Goal: Task Accomplishment & Management: Use online tool/utility

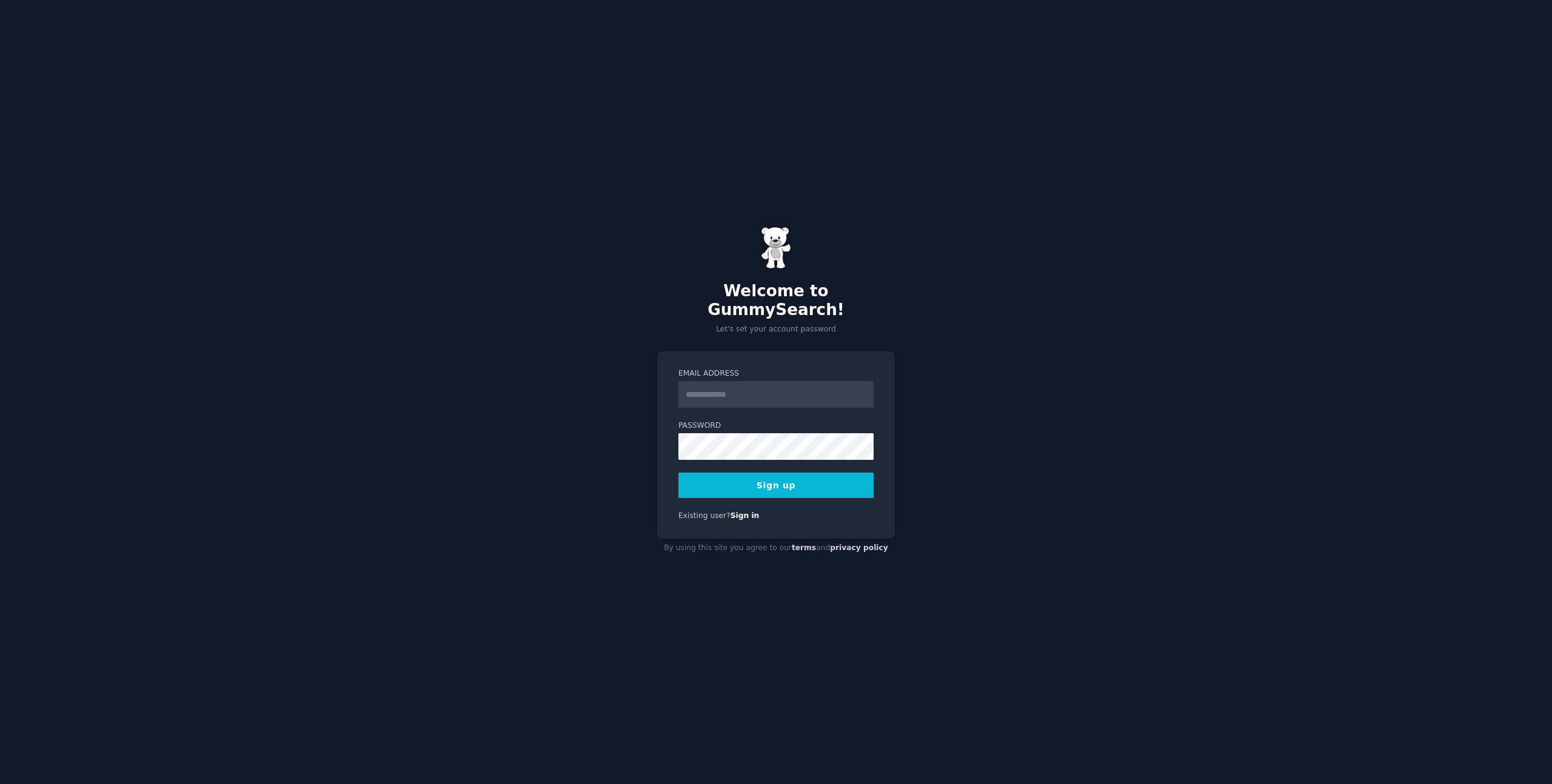
click at [851, 381] on input "Email Address" at bounding box center [776, 394] width 195 height 27
type input "**********"
click at [695, 501] on div "**********" at bounding box center [776, 445] width 238 height 187
click at [712, 481] on button "Sign up" at bounding box center [776, 485] width 195 height 26
click at [716, 473] on button "Sign up" at bounding box center [776, 485] width 195 height 26
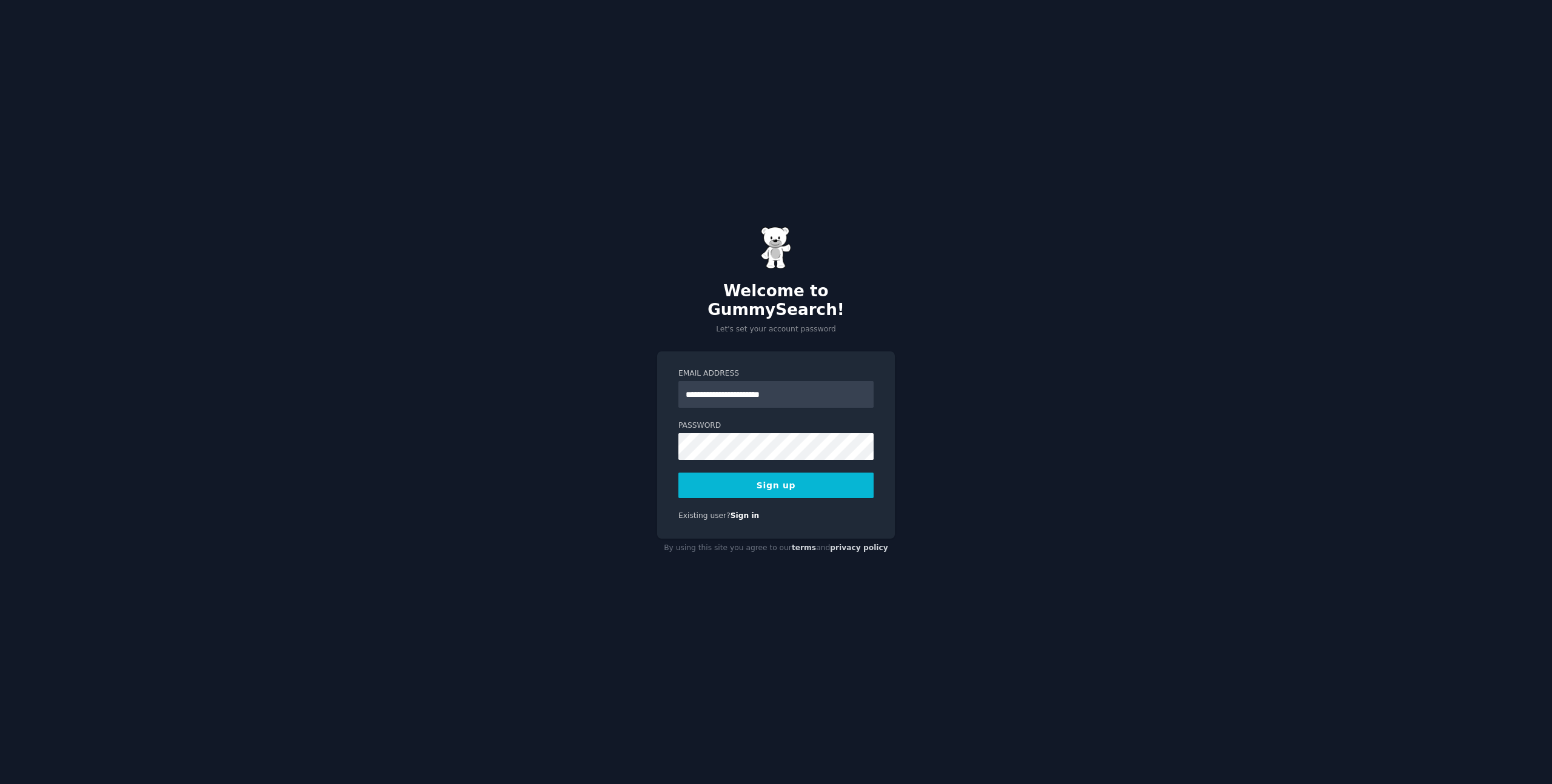
click at [748, 474] on button "Sign up" at bounding box center [776, 485] width 195 height 26
click at [1020, 391] on div "**********" at bounding box center [776, 392] width 1552 height 784
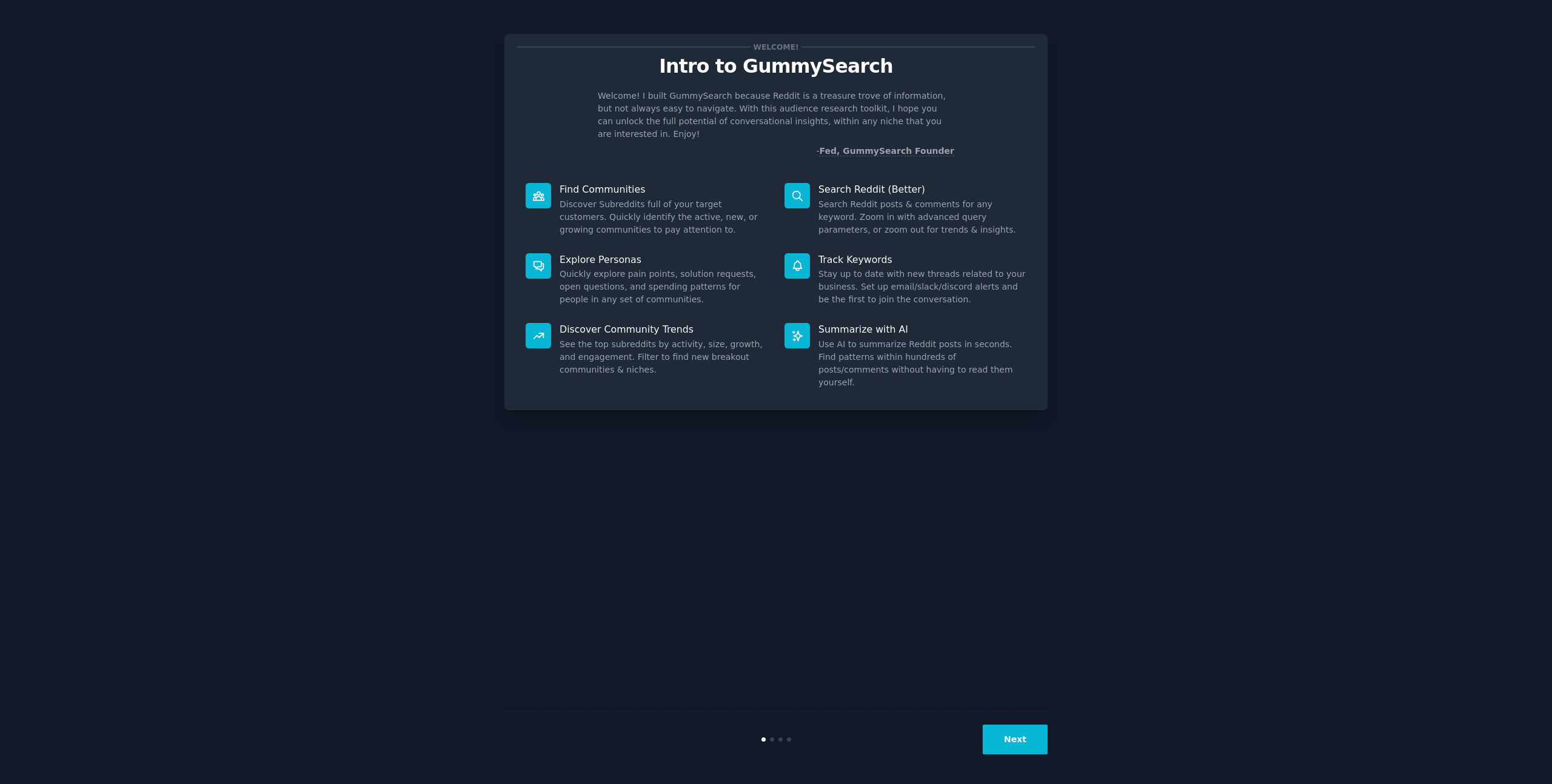
click at [1038, 557] on div "Welcome! Intro to GummySearch Welcome! I built GummySearch because Reddit is a …" at bounding box center [776, 392] width 543 height 750
click at [1020, 737] on button "Next" at bounding box center [1015, 739] width 65 height 29
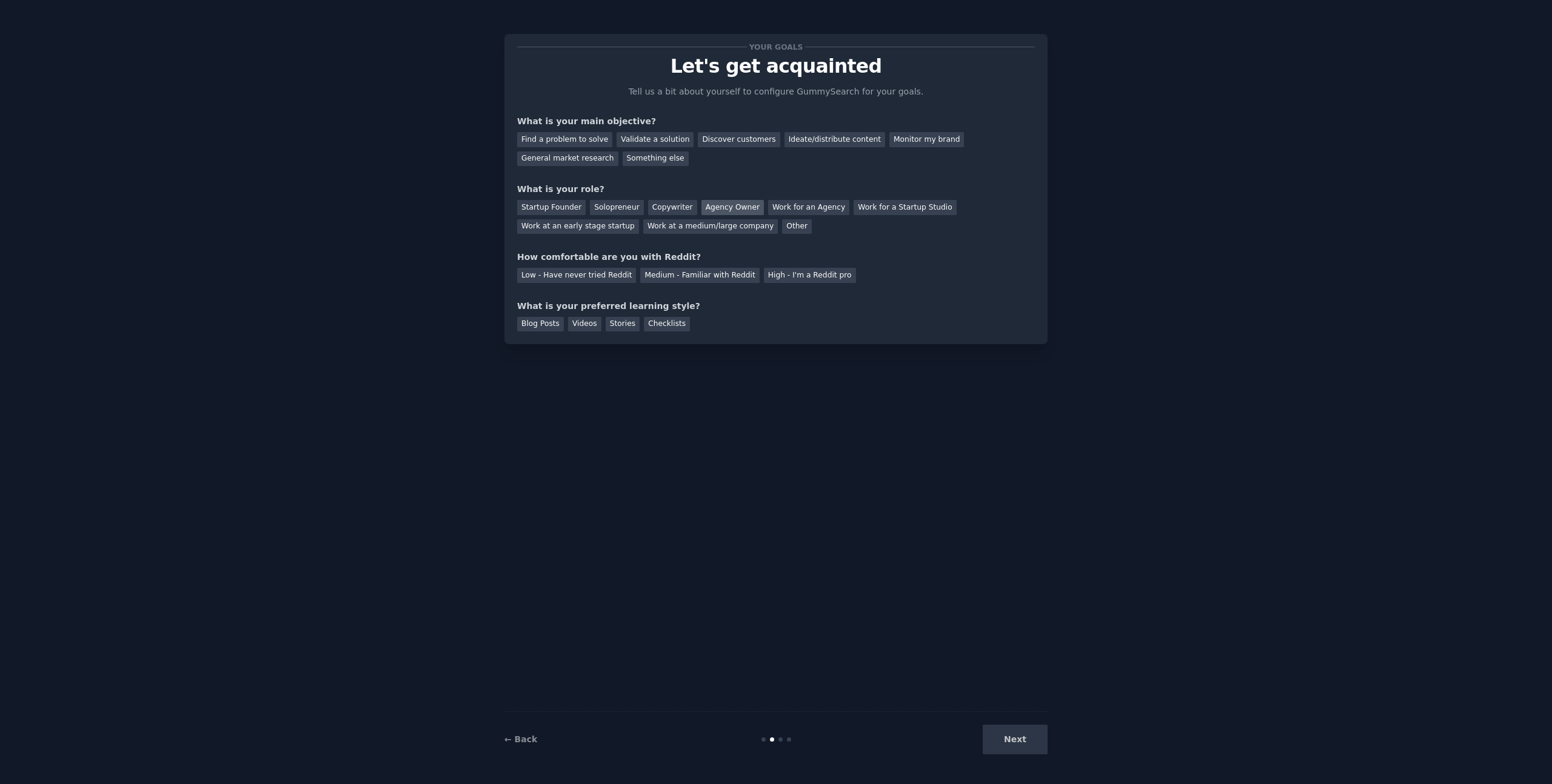
click at [721, 205] on div "Agency Owner" at bounding box center [733, 207] width 63 height 15
click at [1027, 741] on div "Next" at bounding box center [957, 739] width 181 height 29
click at [1010, 737] on div "Next" at bounding box center [957, 739] width 181 height 29
click at [783, 275] on div "High - I'm a Reddit pro" at bounding box center [810, 275] width 92 height 15
click at [552, 327] on div "Blog Posts" at bounding box center [541, 325] width 46 height 15
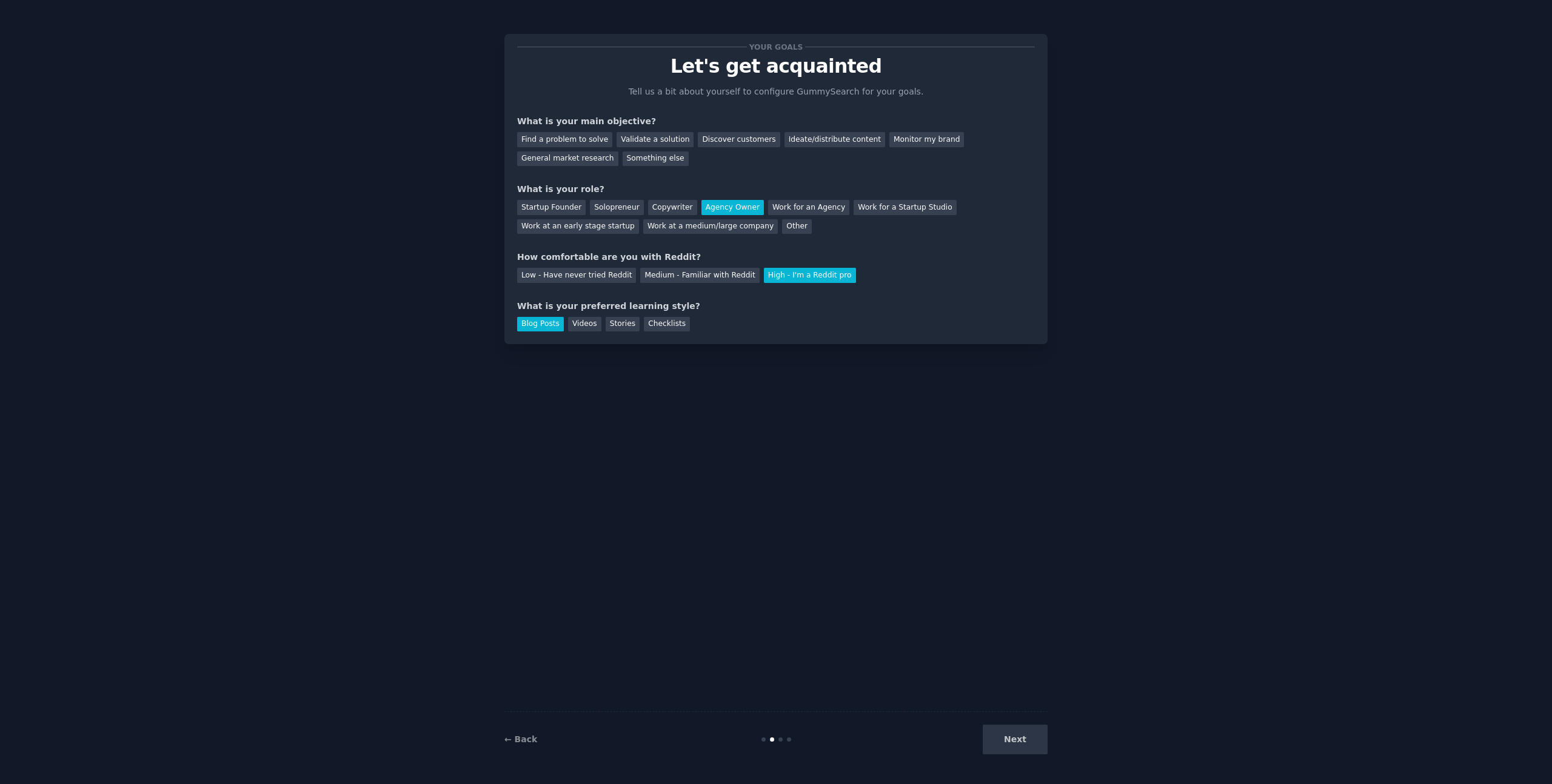
click at [559, 318] on div "Blog Posts" at bounding box center [541, 325] width 46 height 15
click at [542, 320] on div "Blog Posts" at bounding box center [541, 325] width 46 height 15
click at [591, 321] on div "Videos" at bounding box center [584, 325] width 33 height 15
click at [619, 322] on div "Stories" at bounding box center [623, 325] width 34 height 15
click at [680, 322] on div "Checklists" at bounding box center [667, 325] width 46 height 15
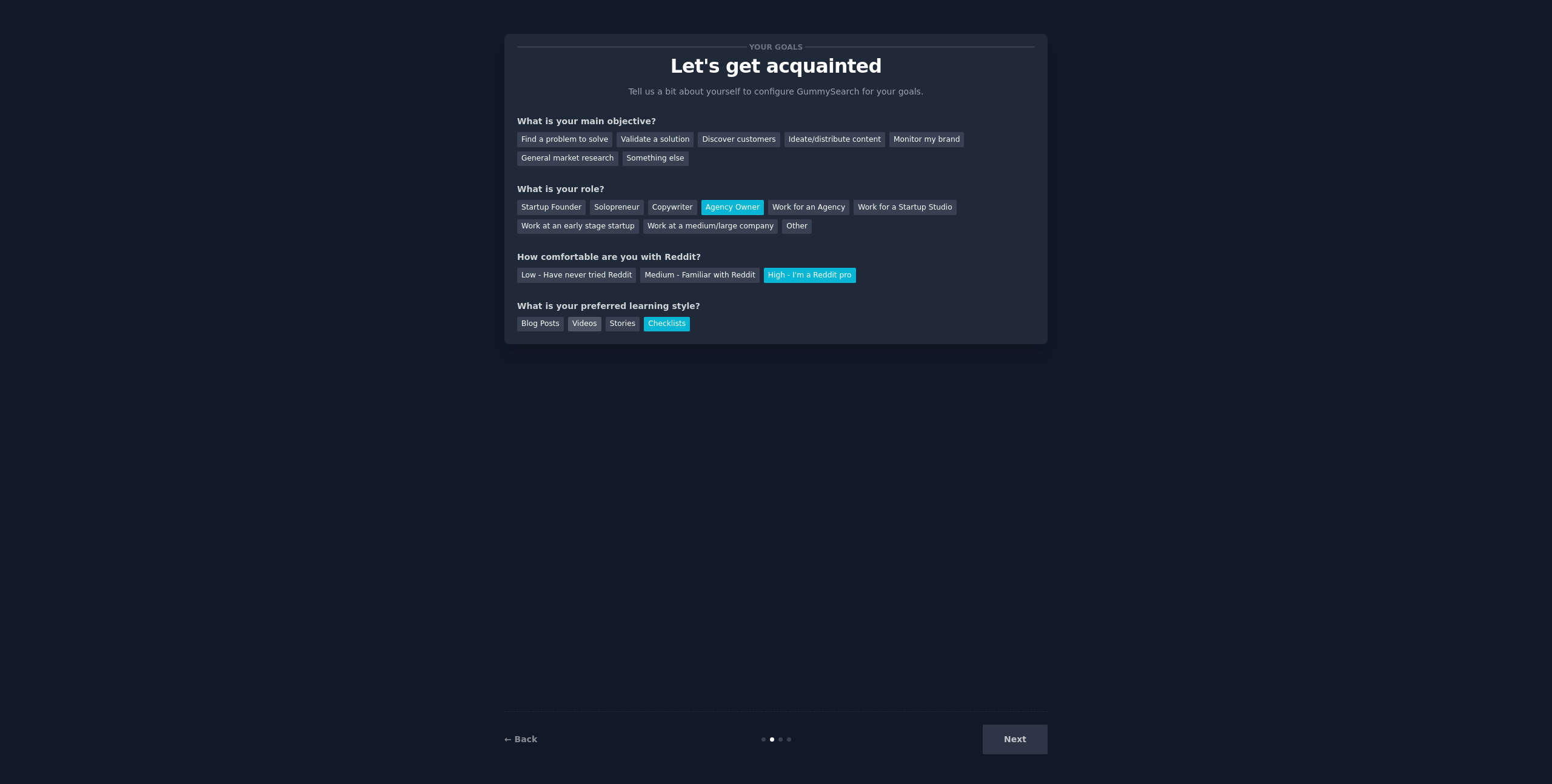
click at [574, 321] on div "Videos" at bounding box center [584, 325] width 33 height 15
click at [573, 138] on div "Find a problem to solve" at bounding box center [565, 140] width 95 height 15
click at [1014, 740] on button "Next" at bounding box center [1015, 739] width 65 height 29
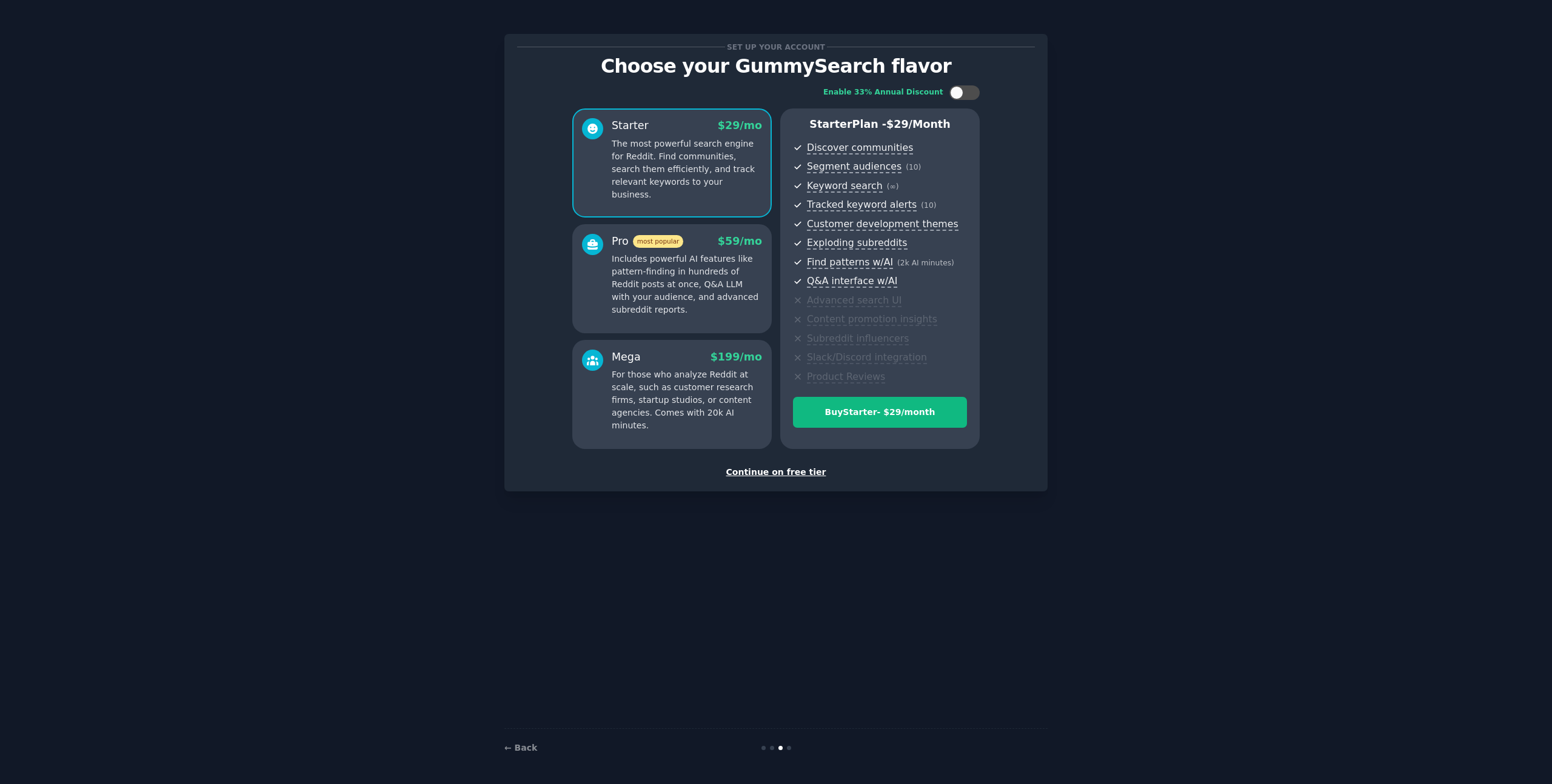
click at [779, 474] on div "Continue on free tier" at bounding box center [776, 472] width 518 height 13
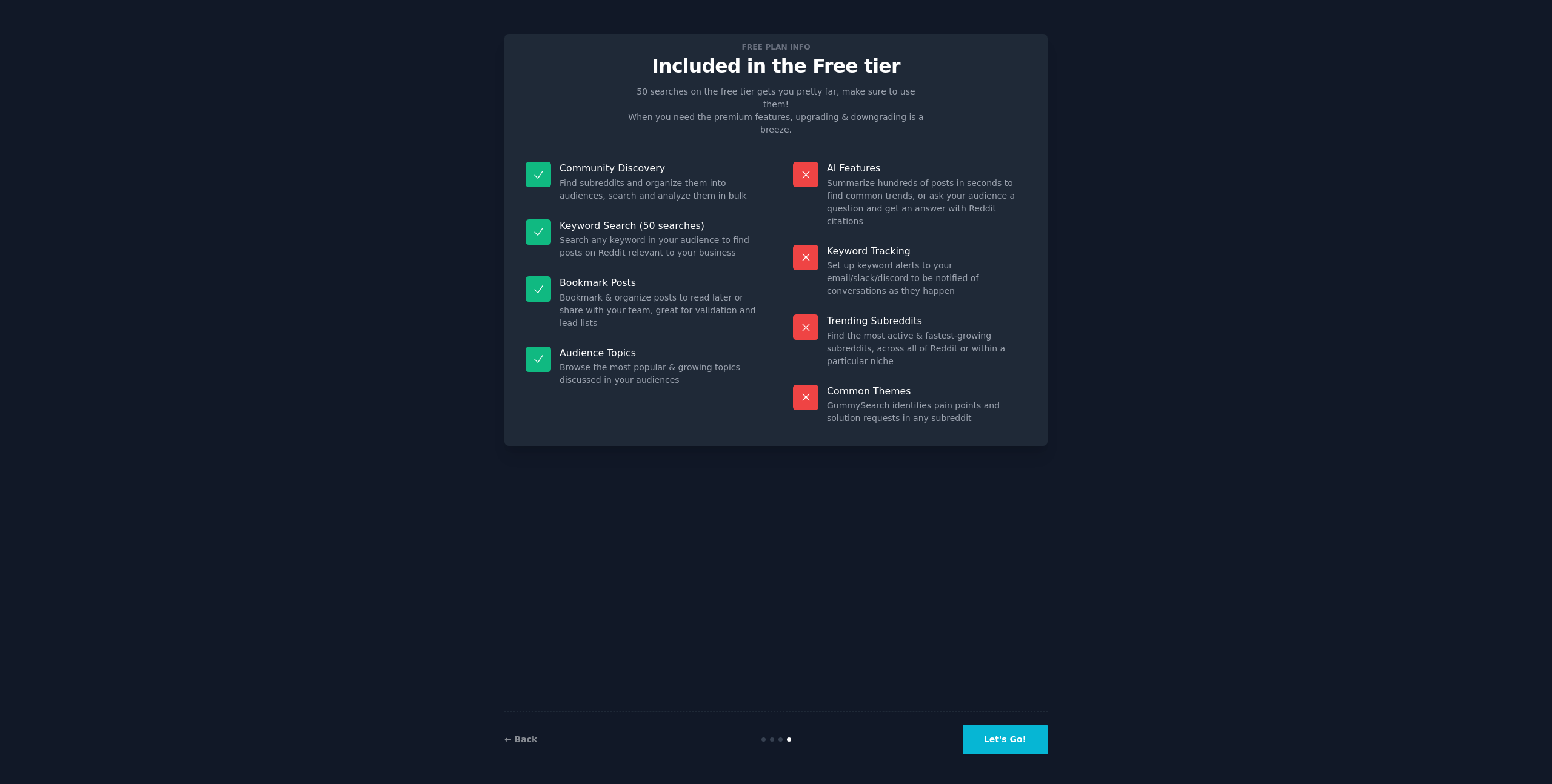
click at [1001, 734] on button "Let's Go!" at bounding box center [1005, 739] width 85 height 29
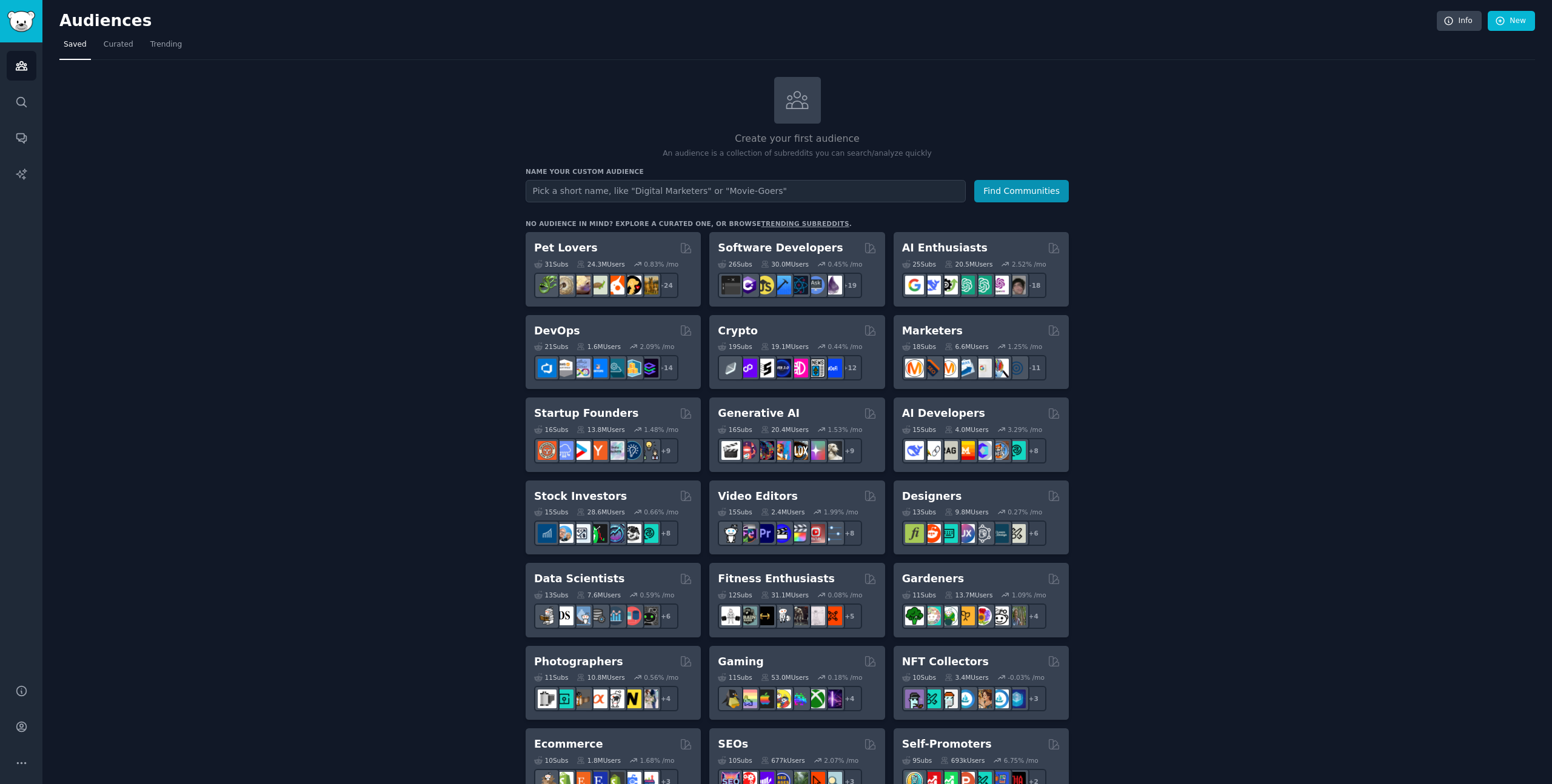
click at [451, 236] on div "Create your first audience An audience is a collection of subreddits you can se…" at bounding box center [797, 737] width 1475 height 1320
click at [632, 186] on input "text" at bounding box center [746, 191] width 440 height 23
click at [660, 186] on input "text" at bounding box center [746, 191] width 440 height 23
click at [1012, 188] on button "Find Communities" at bounding box center [1021, 191] width 95 height 23
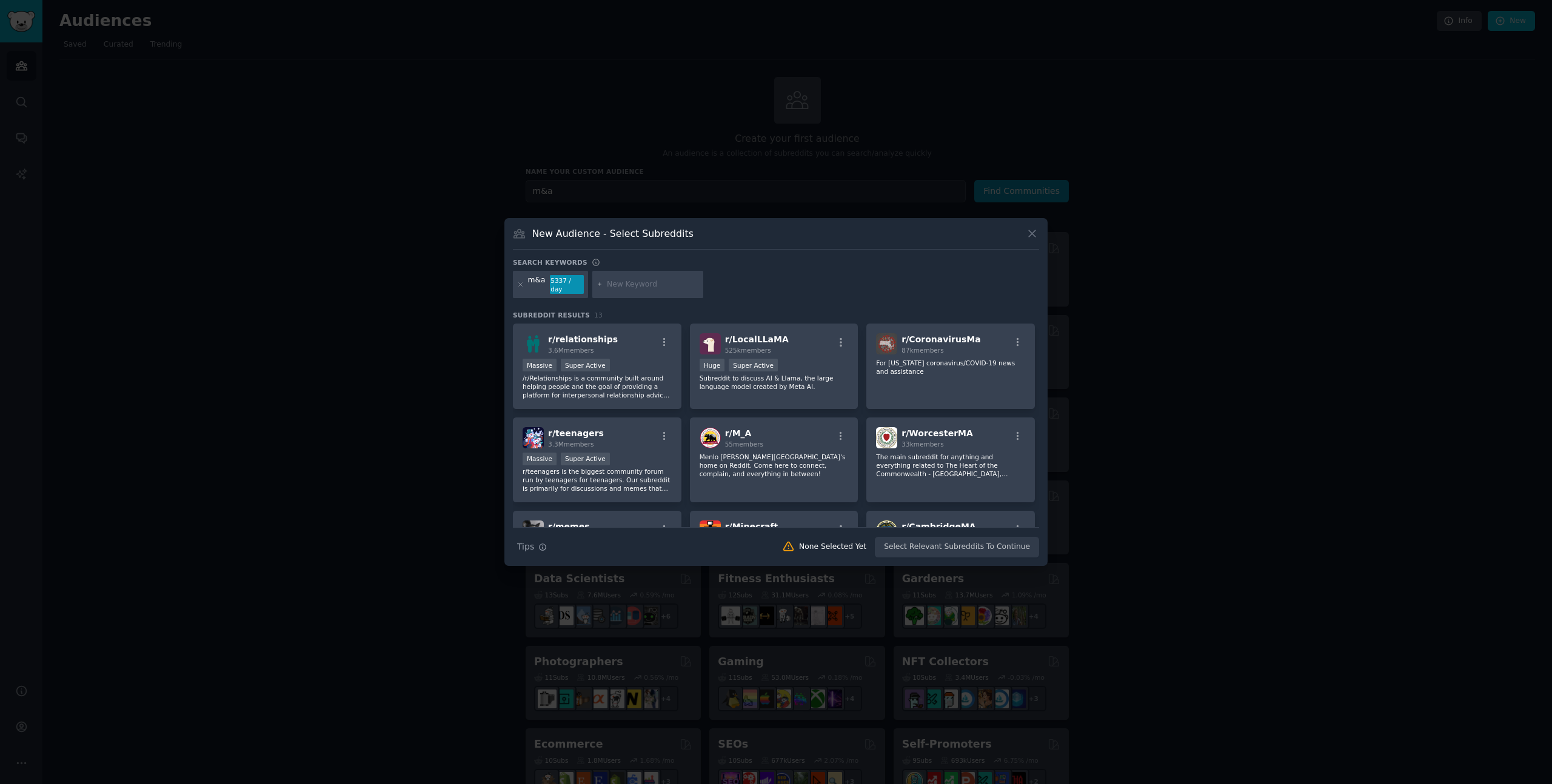
click at [516, 286] on div "m&a 5337 / day" at bounding box center [551, 285] width 75 height 28
click at [524, 285] on div "m&a 5337 / day" at bounding box center [551, 285] width 75 height 28
click at [520, 284] on icon at bounding box center [520, 285] width 7 height 7
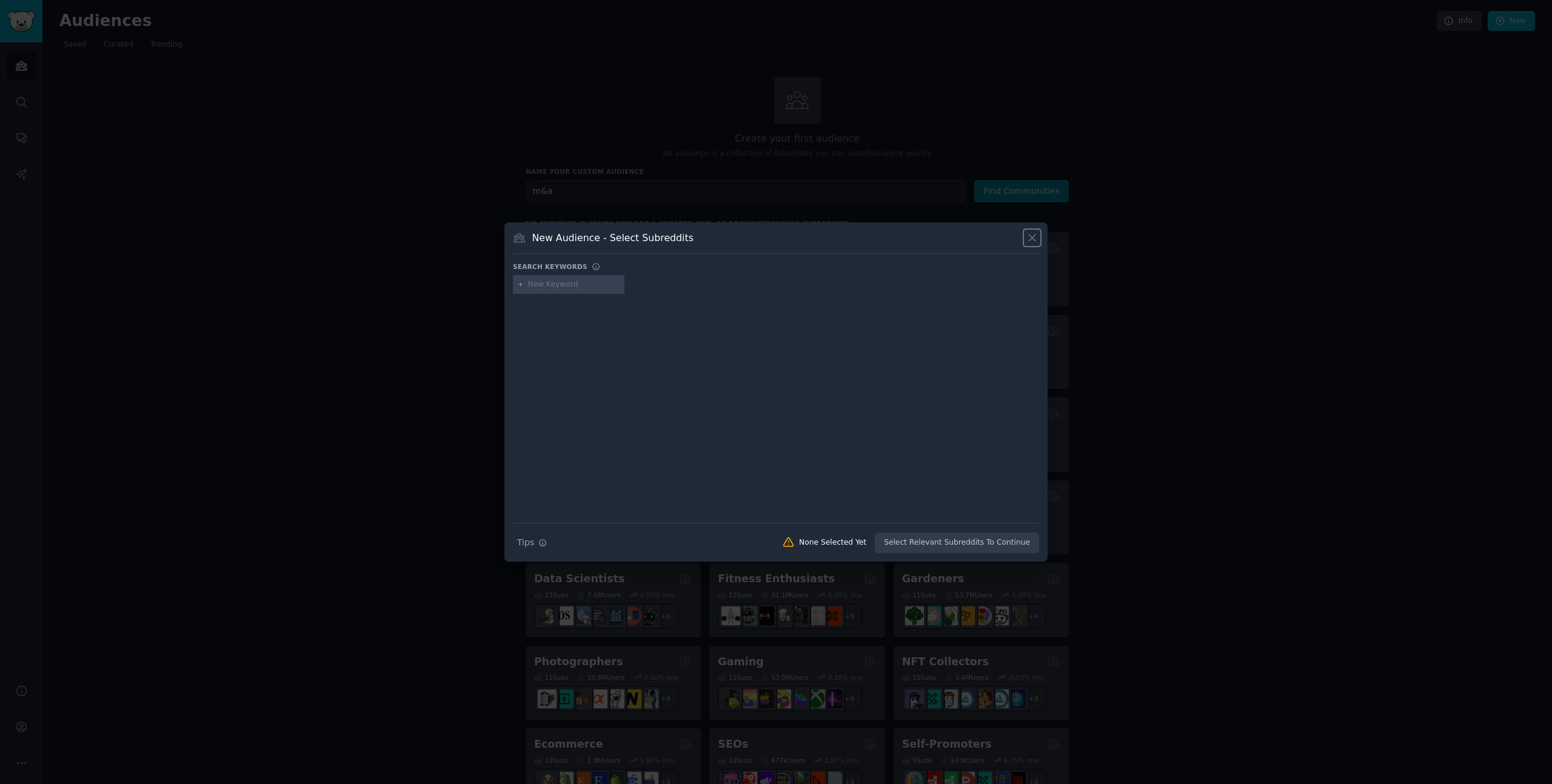
click at [1026, 241] on icon at bounding box center [1032, 238] width 13 height 13
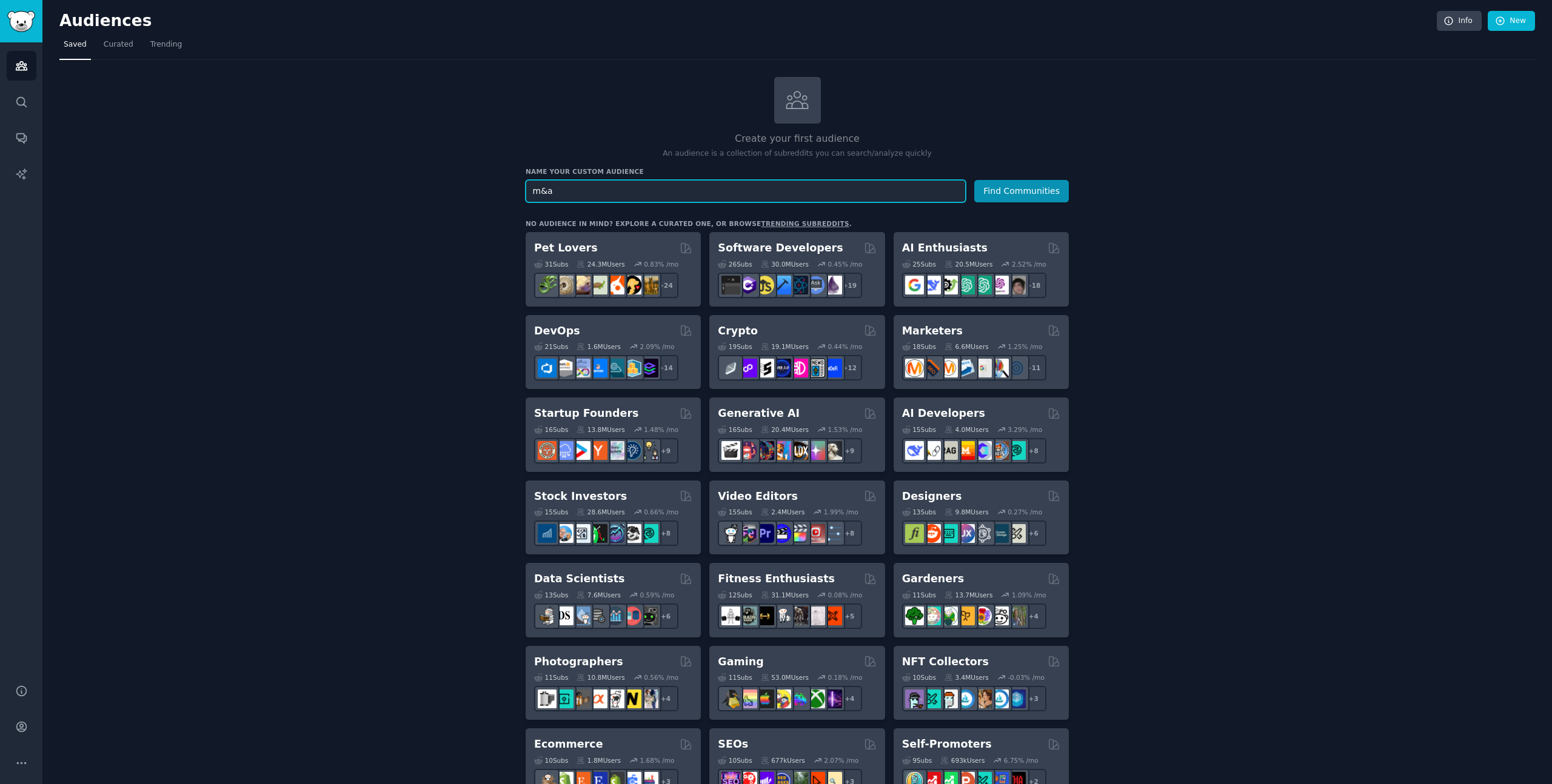
click at [797, 193] on input "m&a" at bounding box center [746, 191] width 440 height 23
type input "m"
type input "eventp"
click at [692, 197] on input "text" at bounding box center [746, 191] width 440 height 23
type input "publicrelations"
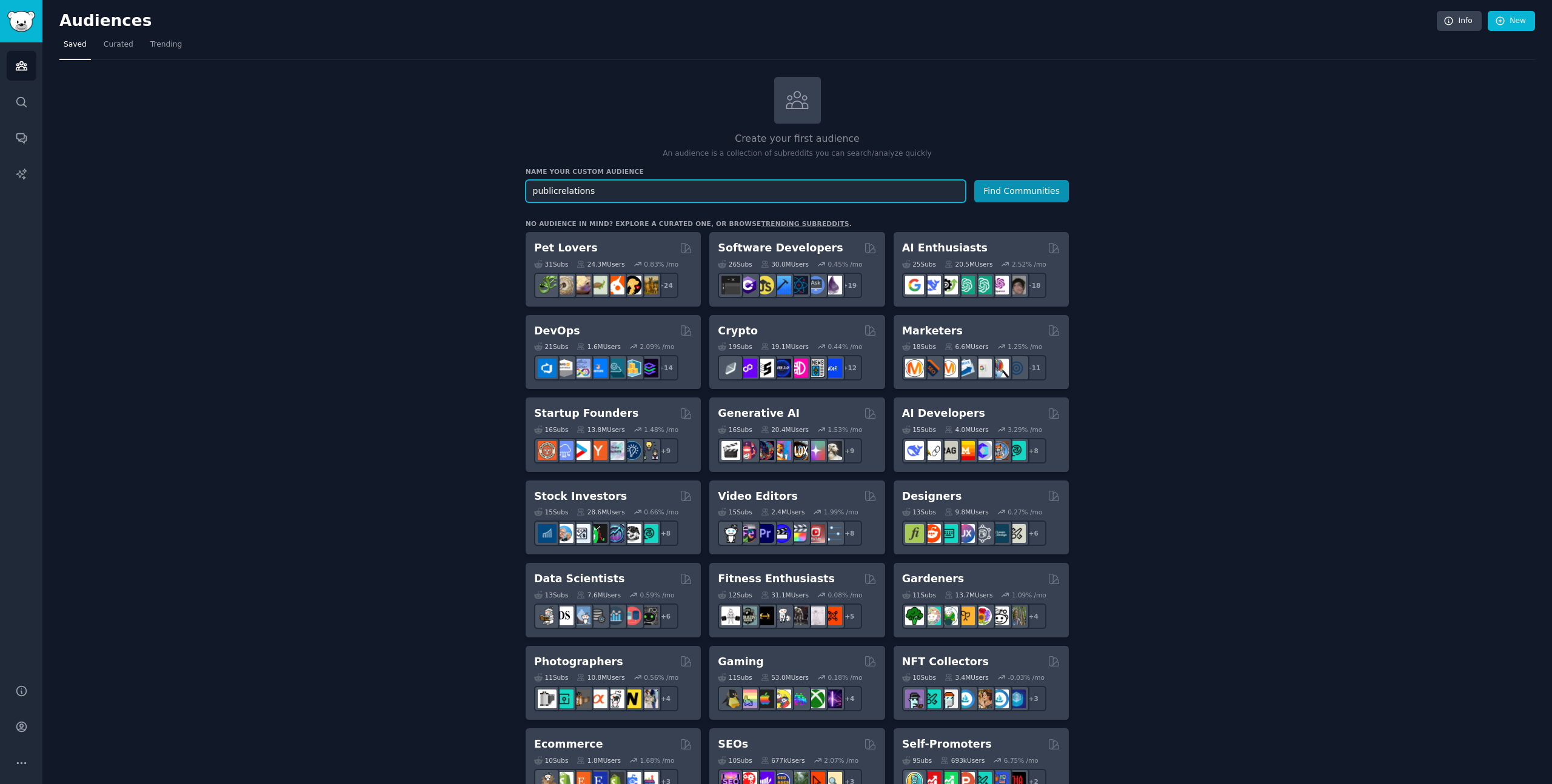
click at [974, 180] on button "Find Communities" at bounding box center [1021, 191] width 95 height 23
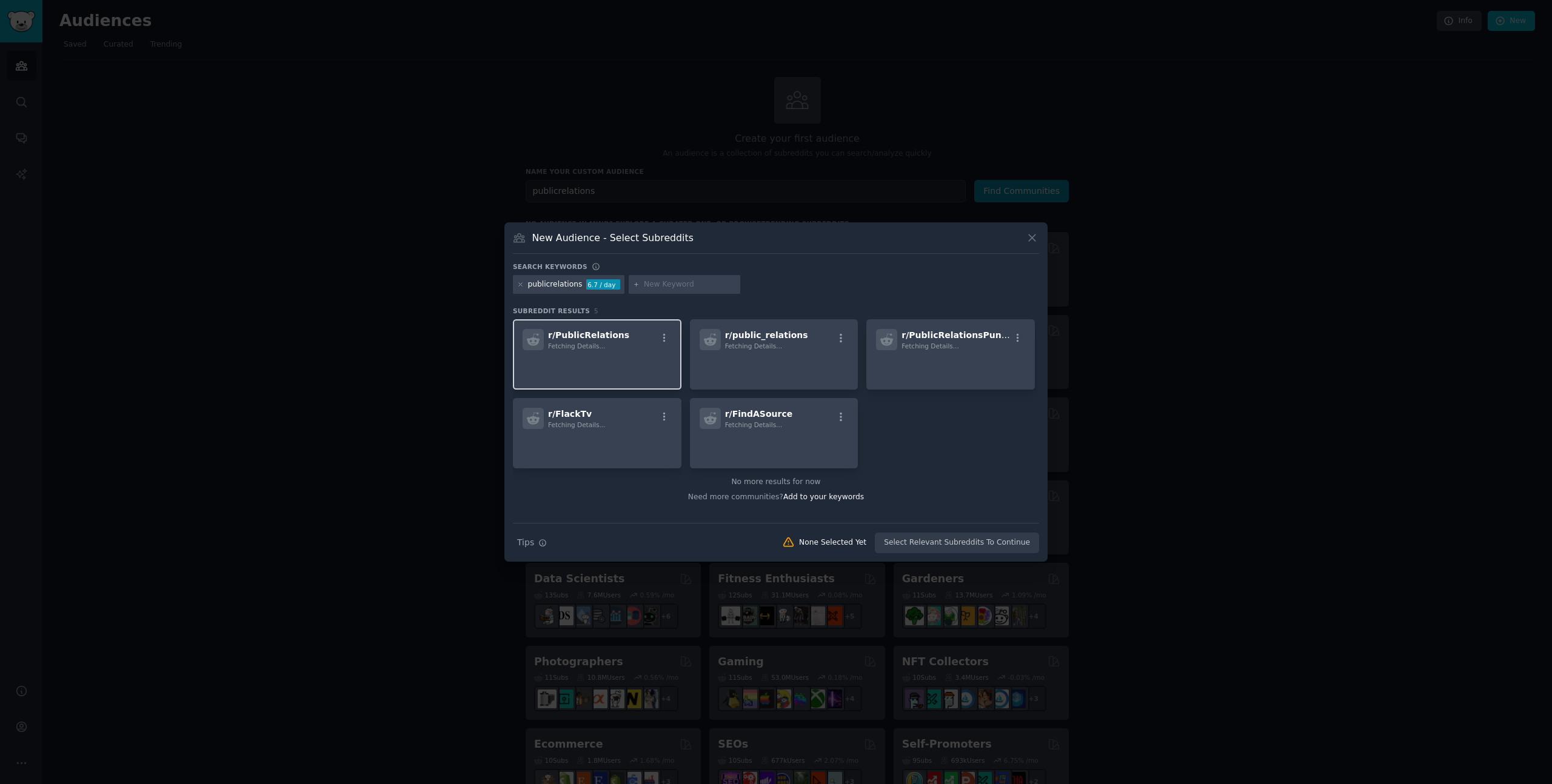
click at [589, 337] on span "r/ PublicRelations" at bounding box center [589, 335] width 82 height 9
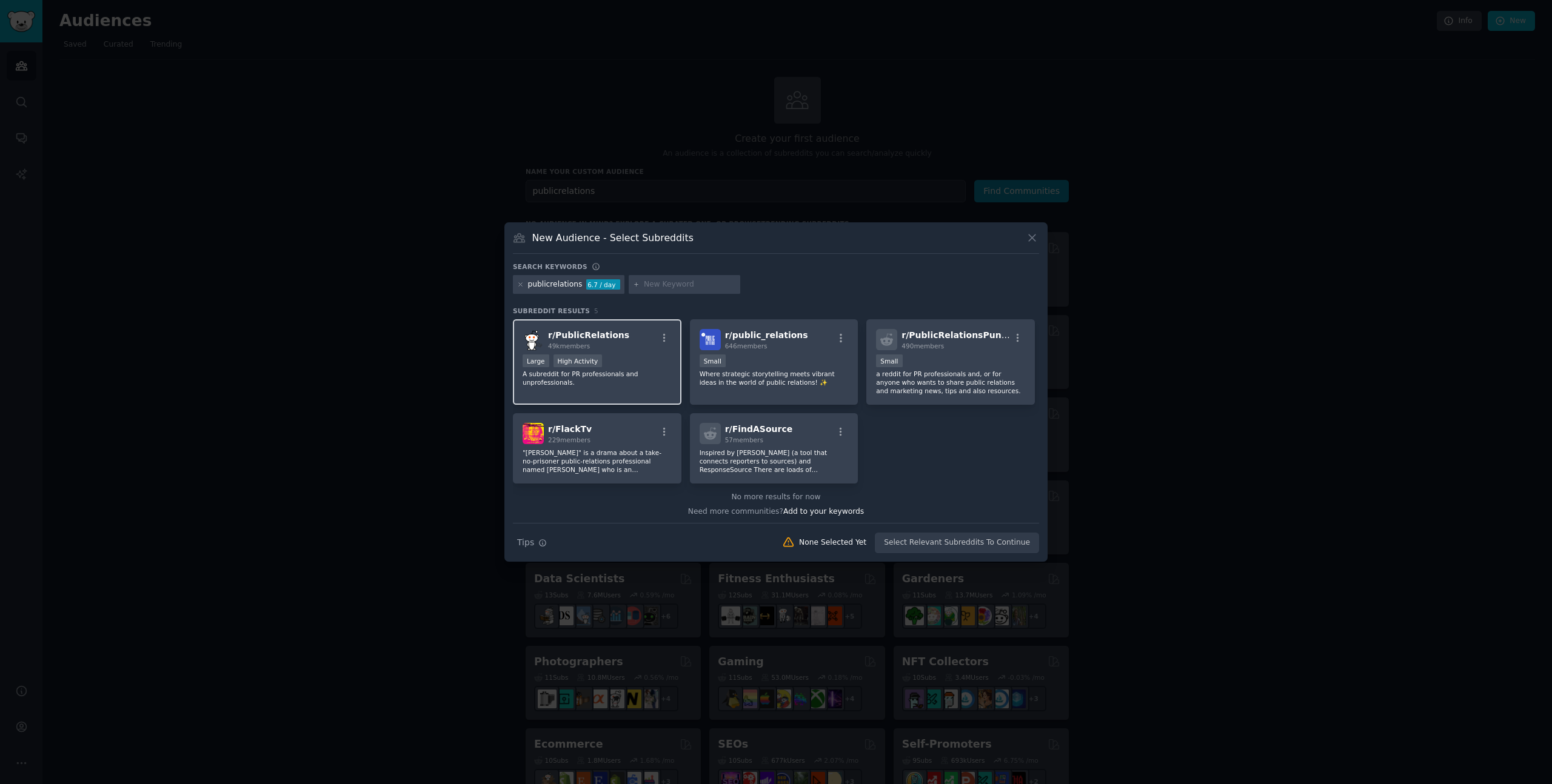
click at [586, 335] on span "r/ PublicRelations" at bounding box center [589, 335] width 82 height 9
click at [586, 336] on span "r/ PublicRelations" at bounding box center [589, 335] width 82 height 9
click at [588, 337] on span "r/ PublicRelations" at bounding box center [589, 335] width 82 height 9
click at [1008, 541] on button "Create Audience" at bounding box center [1000, 543] width 80 height 21
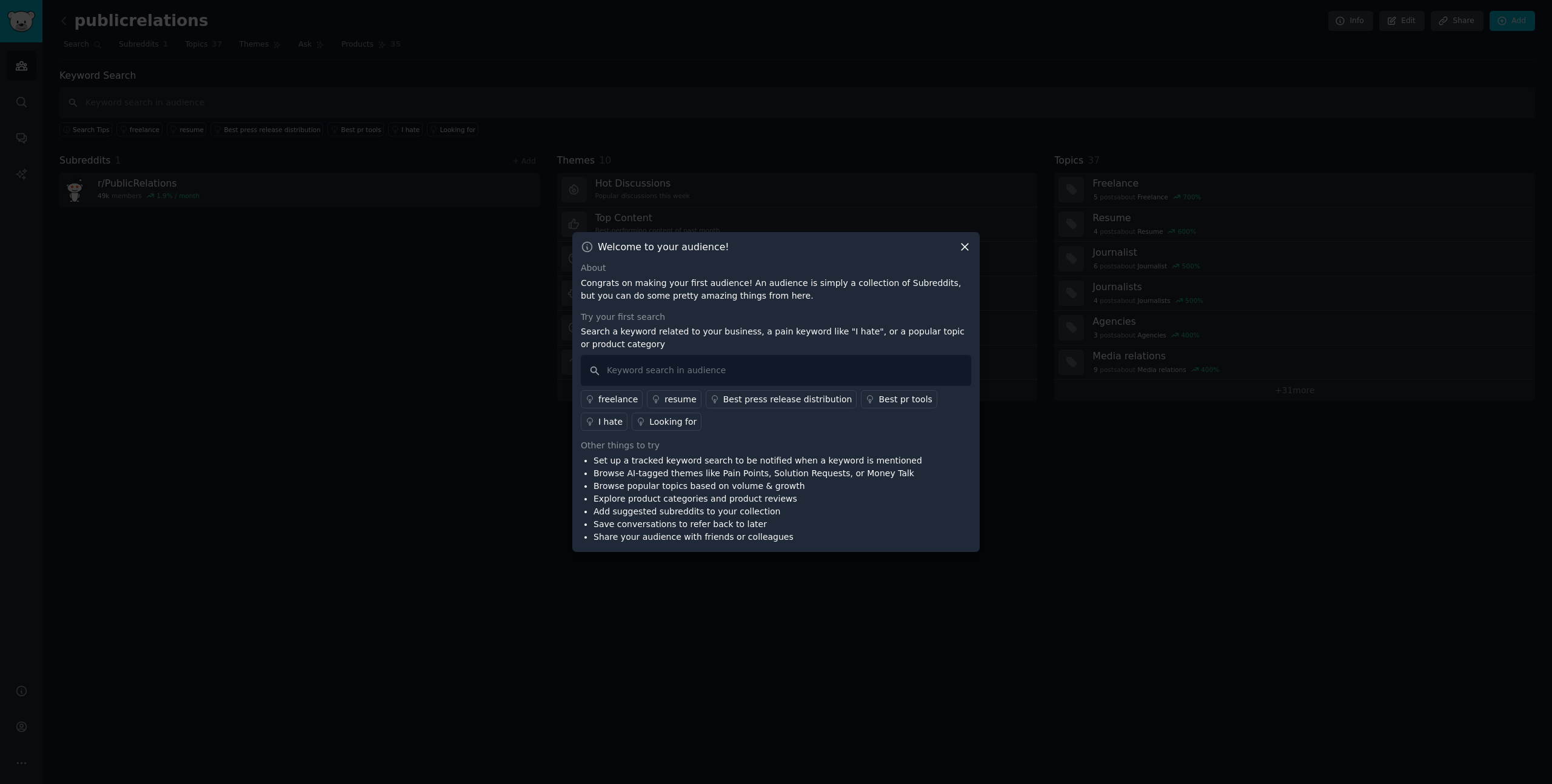
click at [965, 243] on icon at bounding box center [964, 247] width 13 height 13
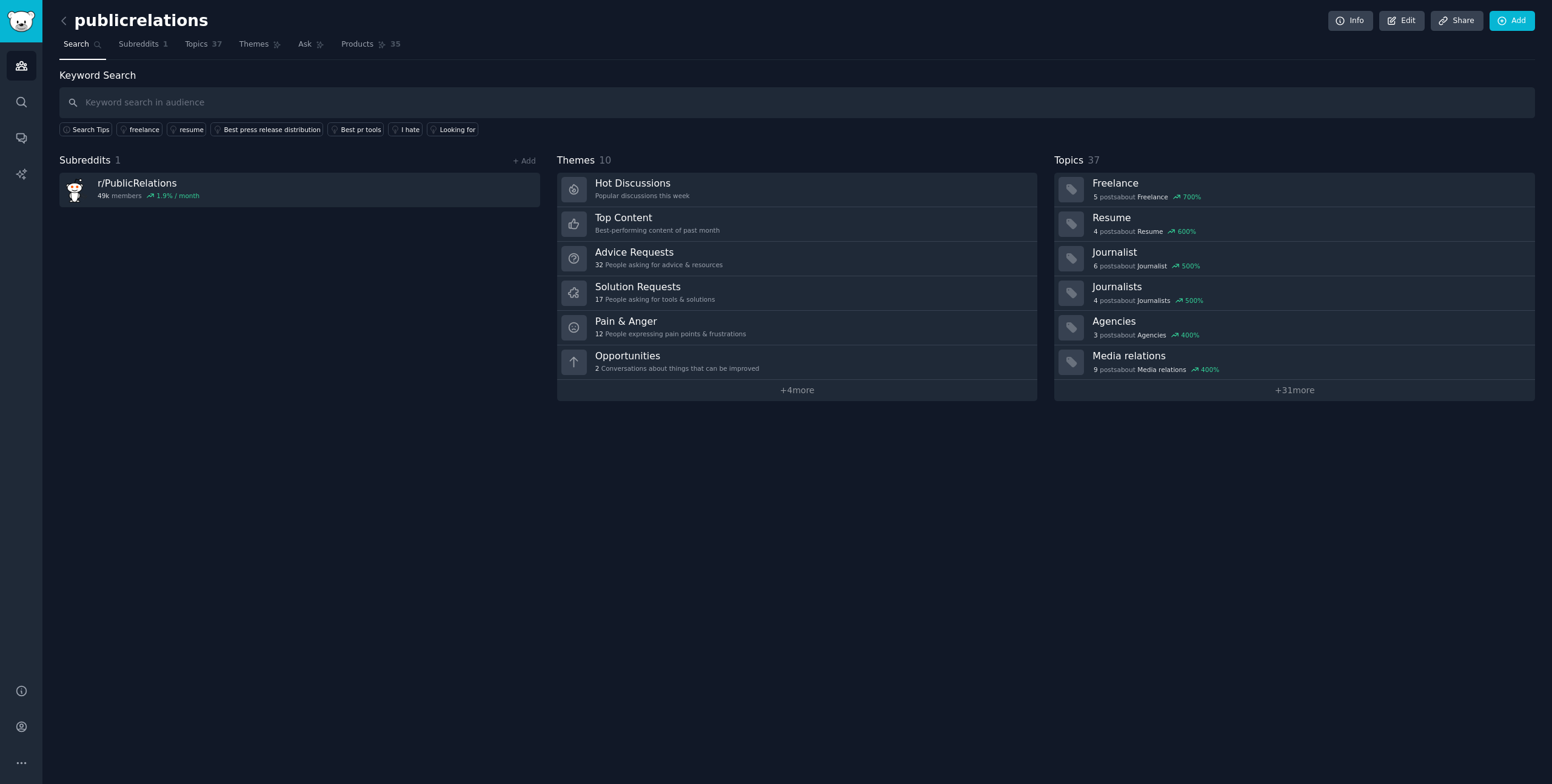
click at [910, 436] on div "publicrelations Info Edit Share Add Search Subreddits 1 Topics 37 Themes Ask Pr…" at bounding box center [797, 392] width 1509 height 784
click at [825, 197] on link "Hot Discussions Popular discussions this week" at bounding box center [797, 190] width 481 height 34
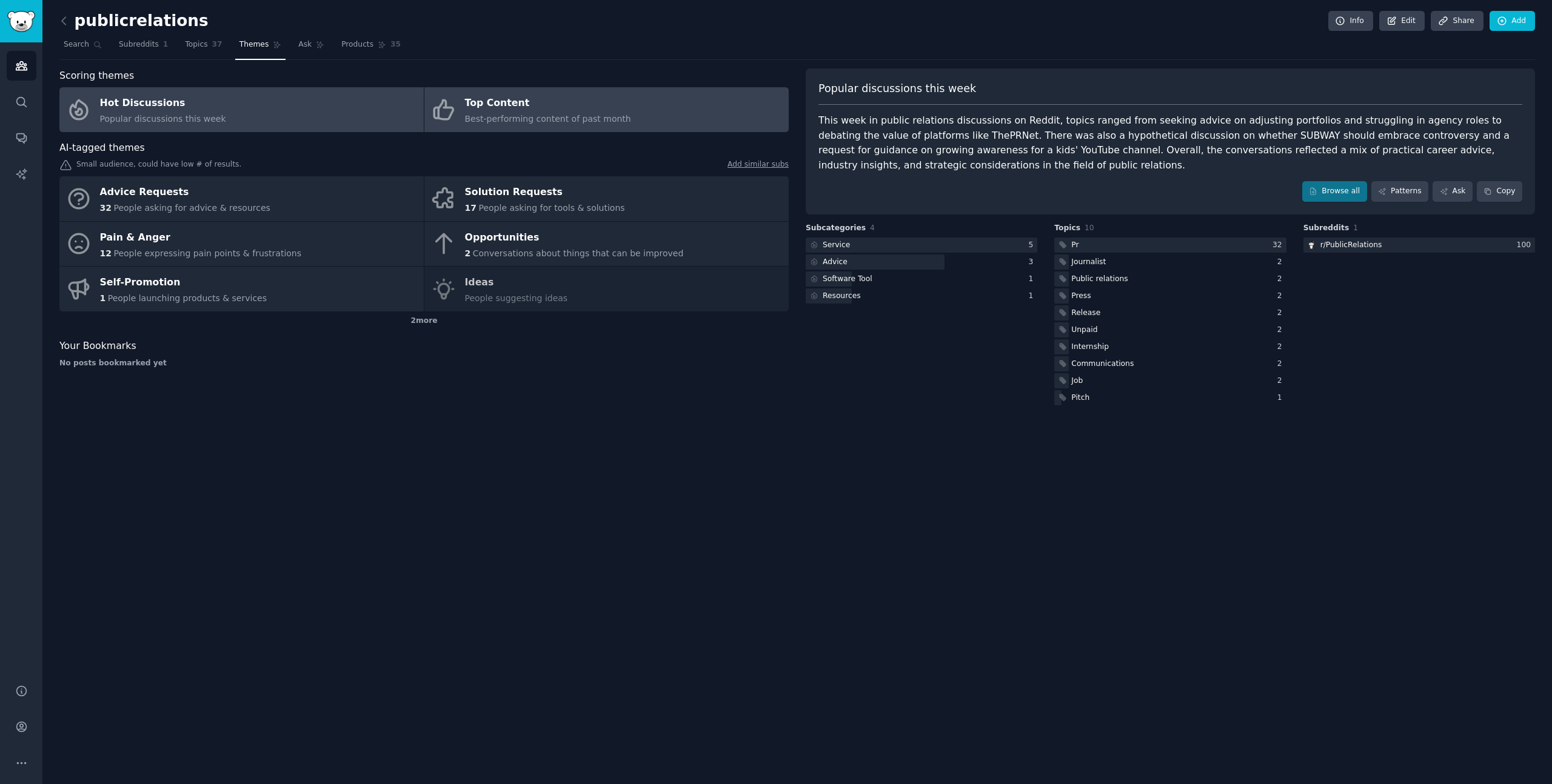
click at [650, 117] on link "Top Content Best-performing content of past month" at bounding box center [606, 110] width 364 height 45
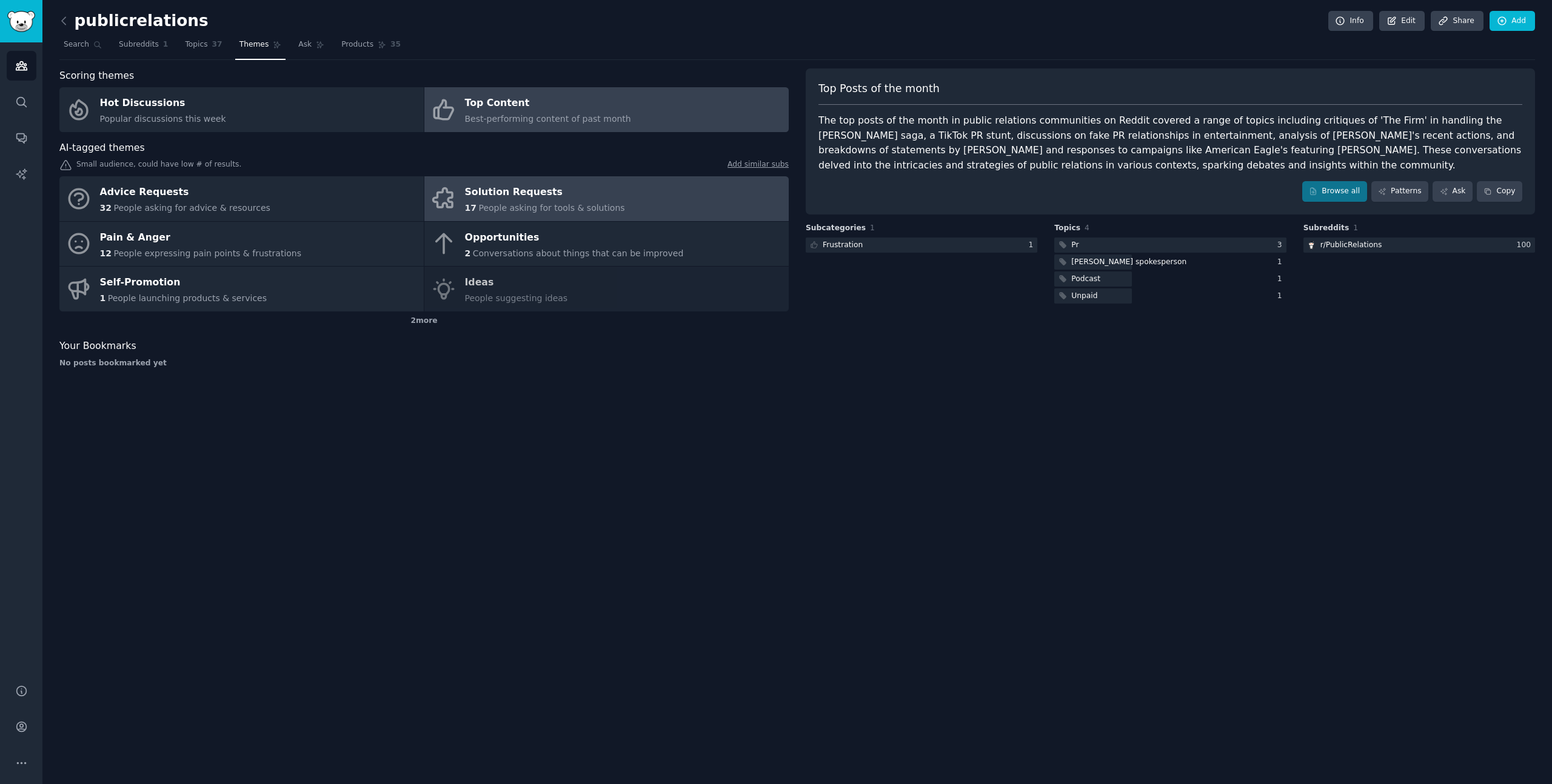
click at [612, 179] on link "Solution Requests 17 People asking for tools & solutions" at bounding box center [606, 199] width 364 height 45
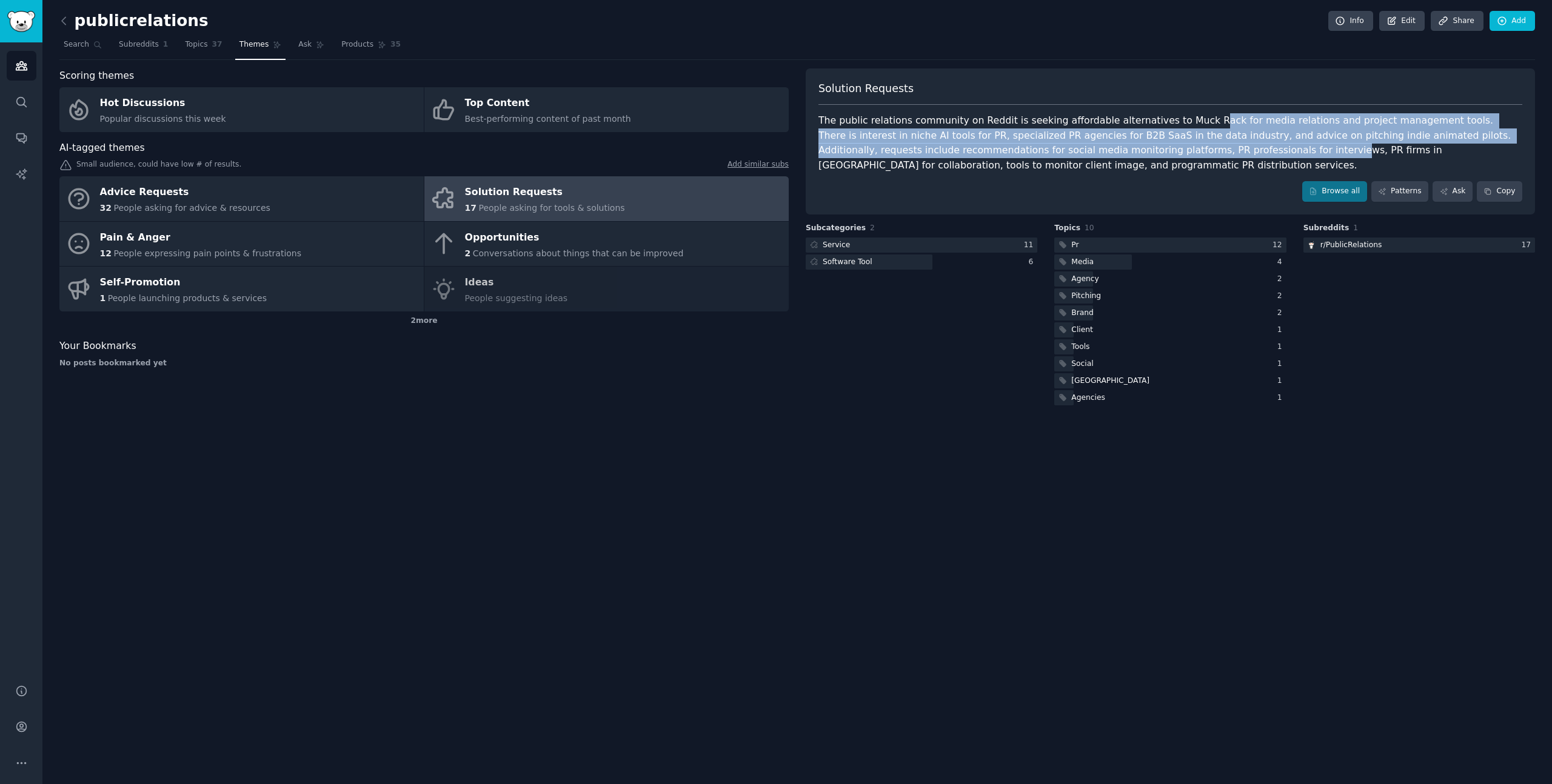
drag, startPoint x: 1188, startPoint y: 152, endPoint x: 1191, endPoint y: 122, distance: 30.1
click at [1191, 122] on div "The public relations community on Reddit is seeking affordable alternatives to …" at bounding box center [1170, 143] width 704 height 60
click at [579, 201] on div "Solution Requests" at bounding box center [545, 192] width 160 height 19
click at [1108, 243] on div at bounding box center [1169, 245] width 231 height 15
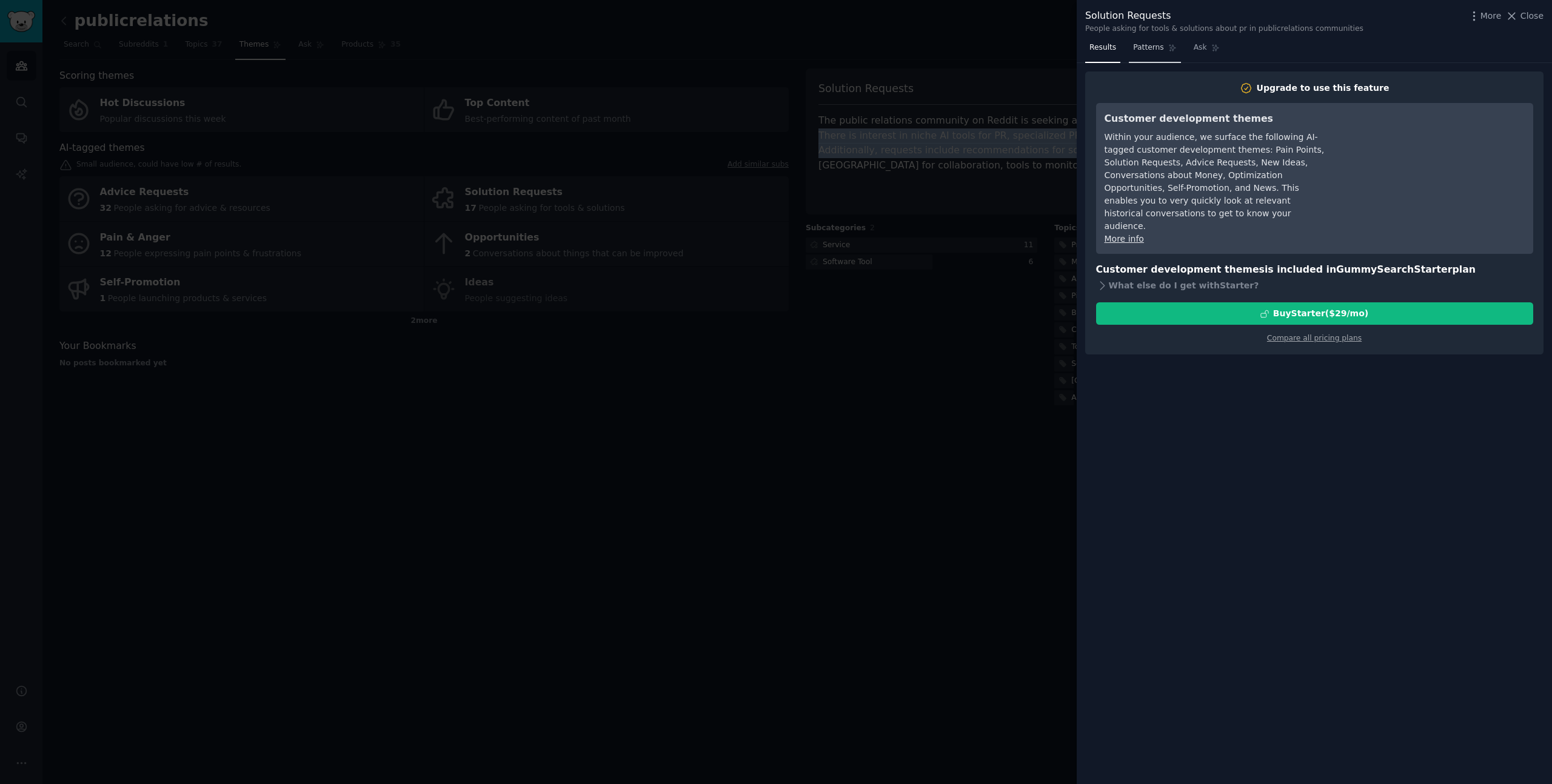
click at [1142, 53] on span "Patterns" at bounding box center [1148, 48] width 30 height 11
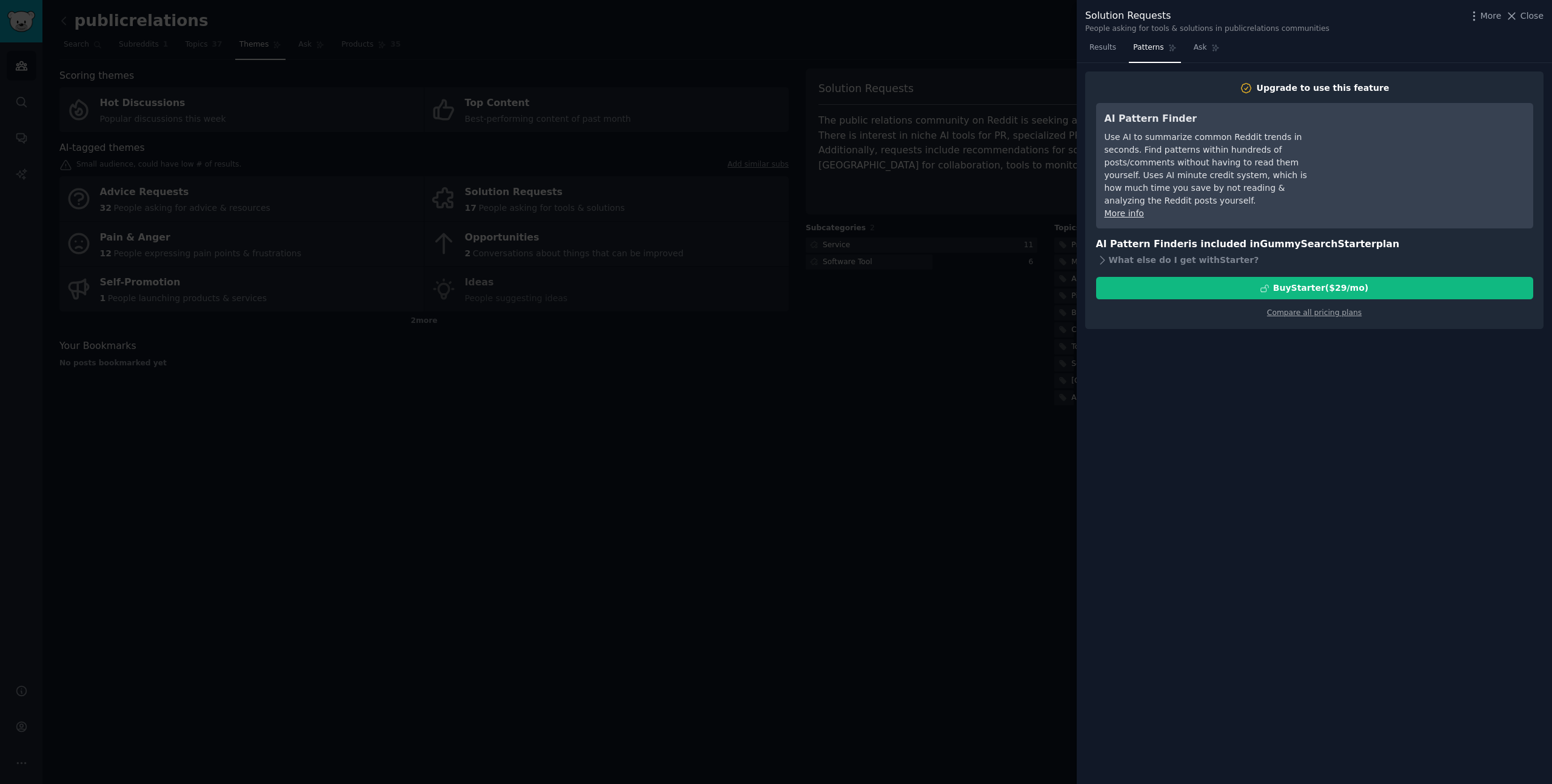
click at [1184, 53] on nav "Results Patterns Ask" at bounding box center [1154, 51] width 139 height 25
click at [1195, 52] on span "Ask" at bounding box center [1200, 48] width 13 height 11
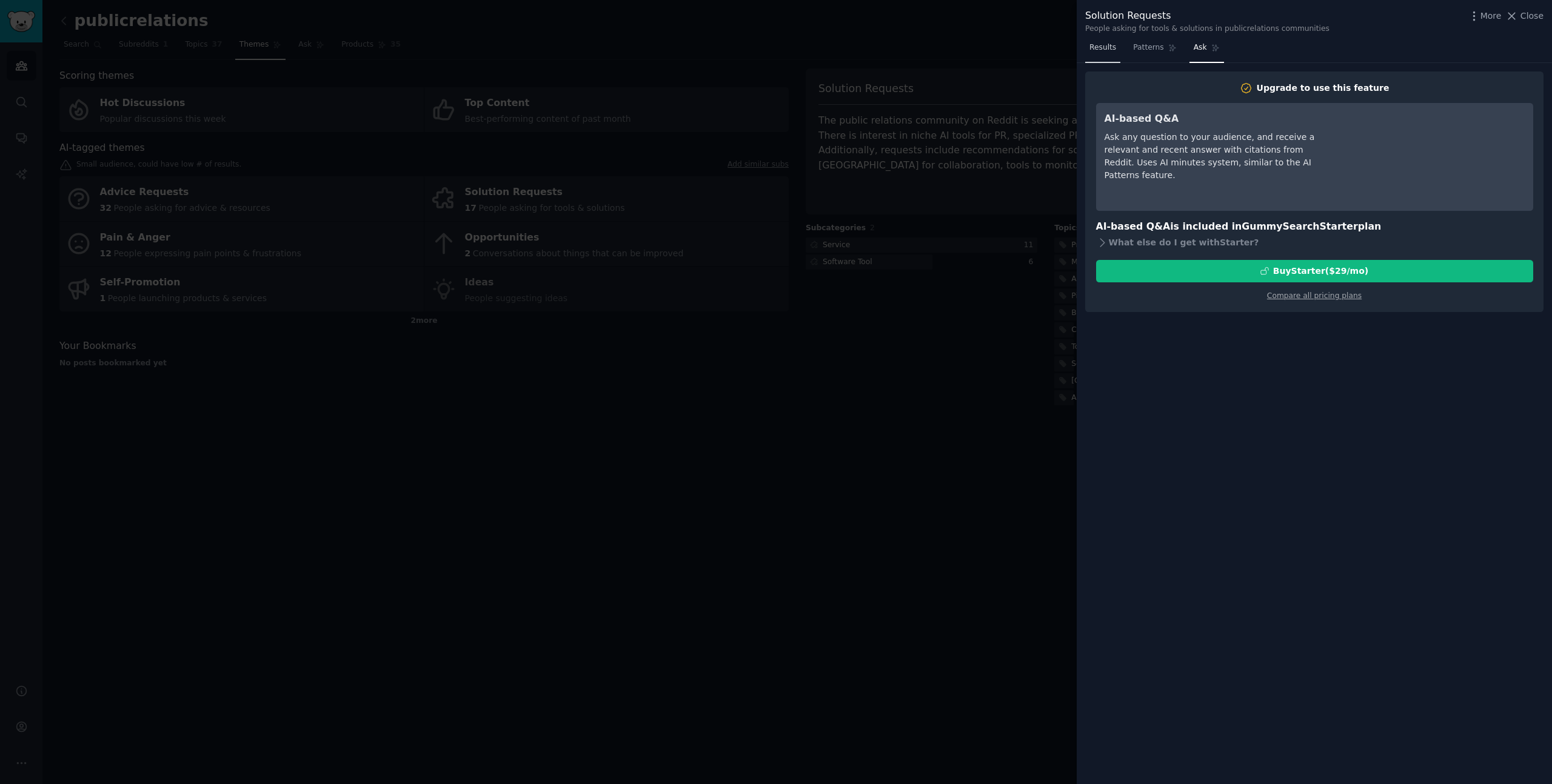
click at [1102, 51] on span "Results" at bounding box center [1102, 48] width 27 height 11
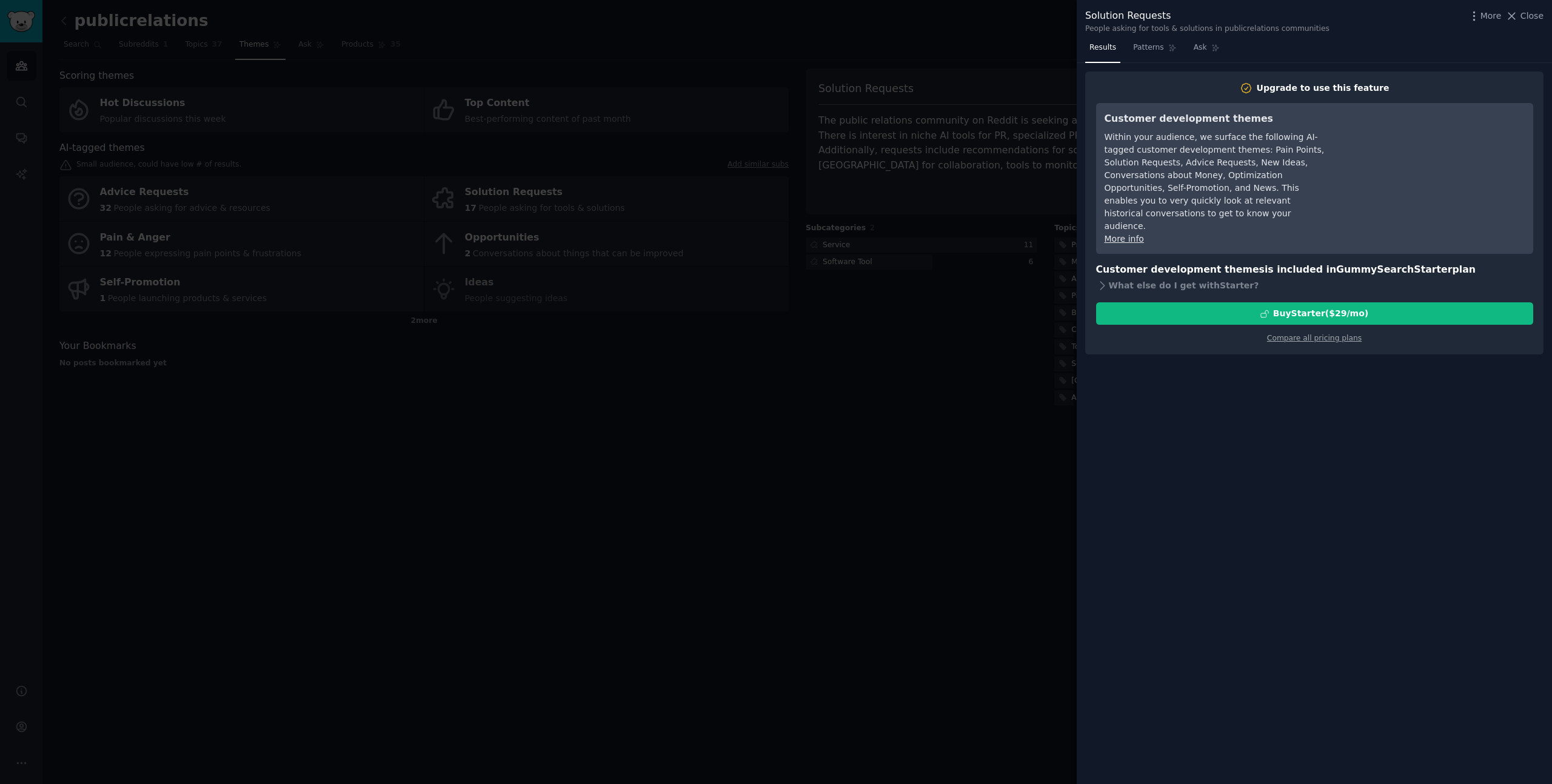
click at [835, 364] on div at bounding box center [776, 392] width 1552 height 784
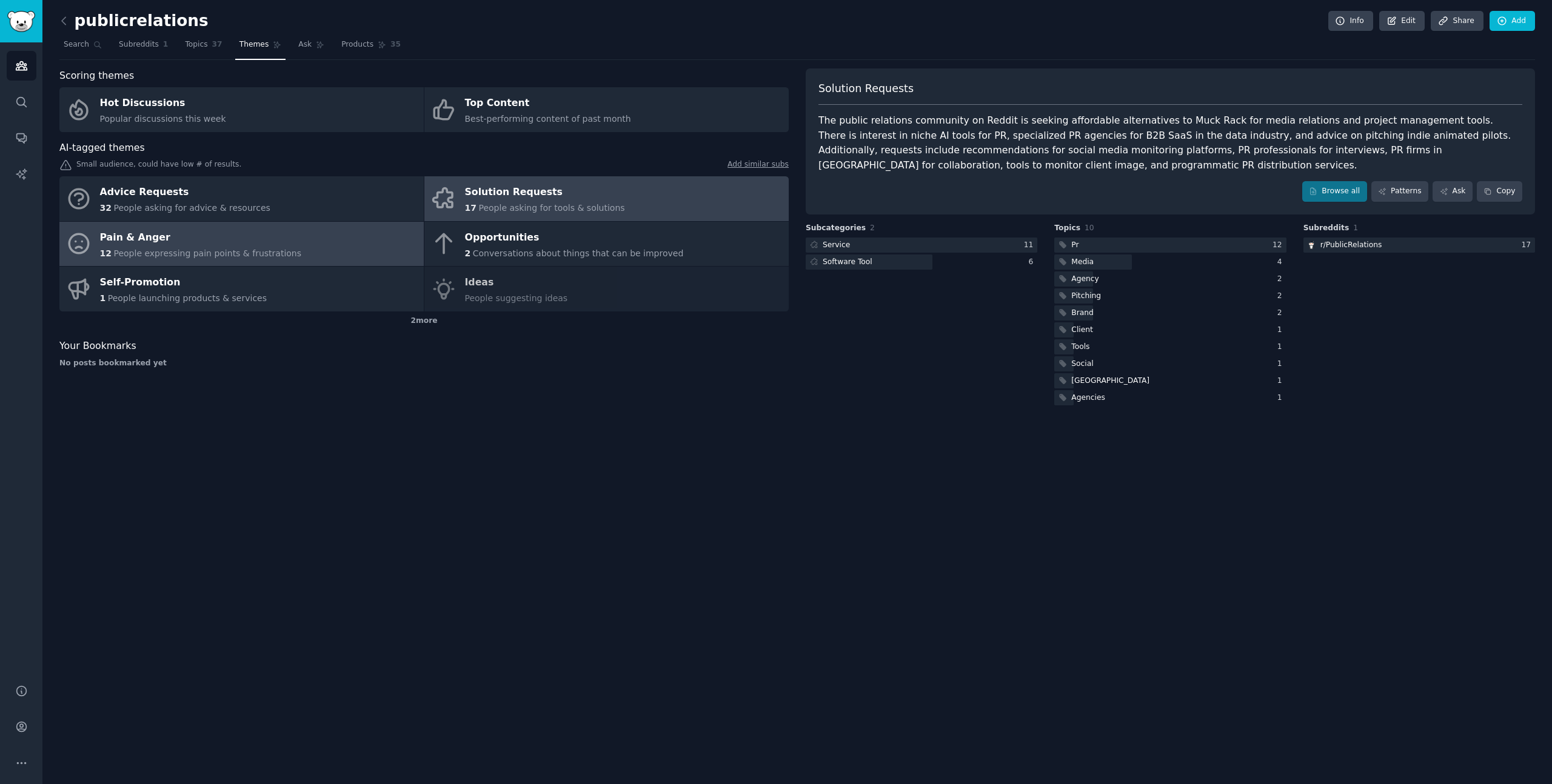
click at [366, 250] on link "Pain & Anger 12 People expressing pain points & frustrations" at bounding box center [241, 244] width 364 height 45
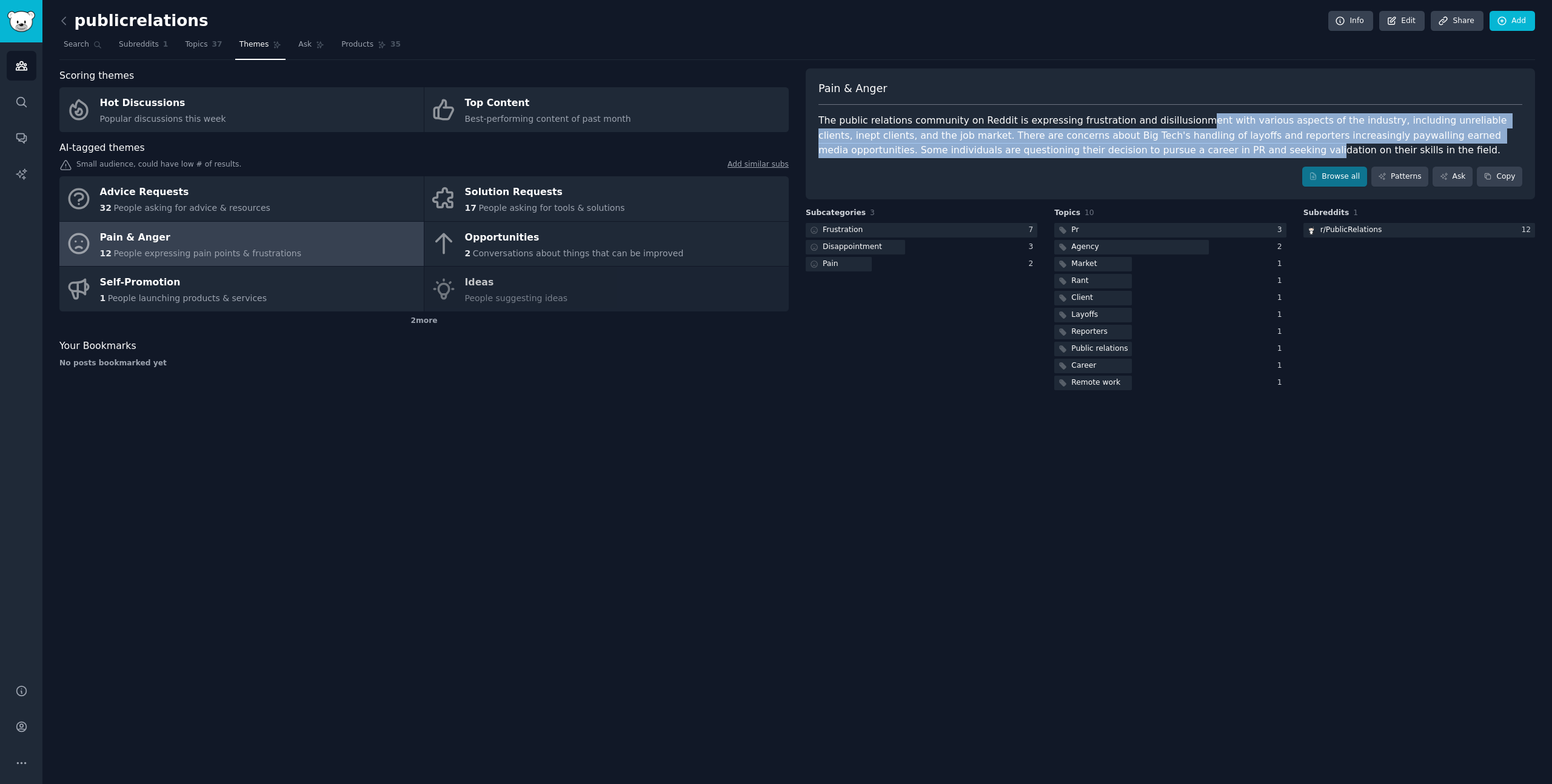
drag, startPoint x: 1173, startPoint y: 118, endPoint x: 1173, endPoint y: 151, distance: 33.0
click at [1173, 151] on div "The public relations community on Reddit is expressing frustration and disillus…" at bounding box center [1170, 136] width 704 height 45
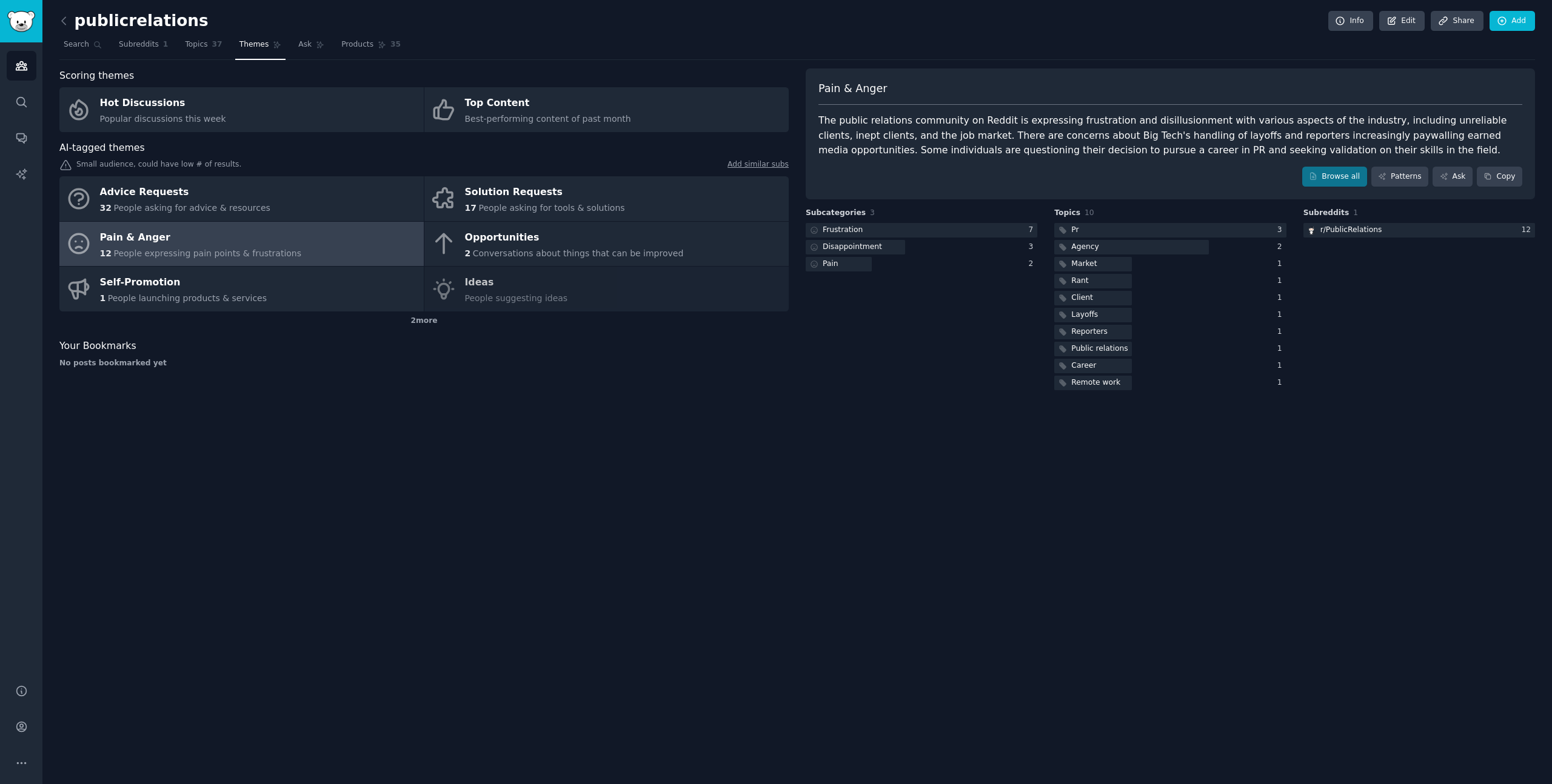
click at [1083, 447] on div "publicrelations Info Edit Share Add Search Subreddits 1 Topics 37 Themes Ask Pr…" at bounding box center [797, 392] width 1509 height 784
drag, startPoint x: 1153, startPoint y: 150, endPoint x: 1153, endPoint y: 134, distance: 16.0
click at [1153, 134] on div "The public relations community on Reddit is expressing frustration and disillus…" at bounding box center [1170, 136] width 704 height 45
click at [585, 196] on div "Solution Requests" at bounding box center [545, 192] width 160 height 19
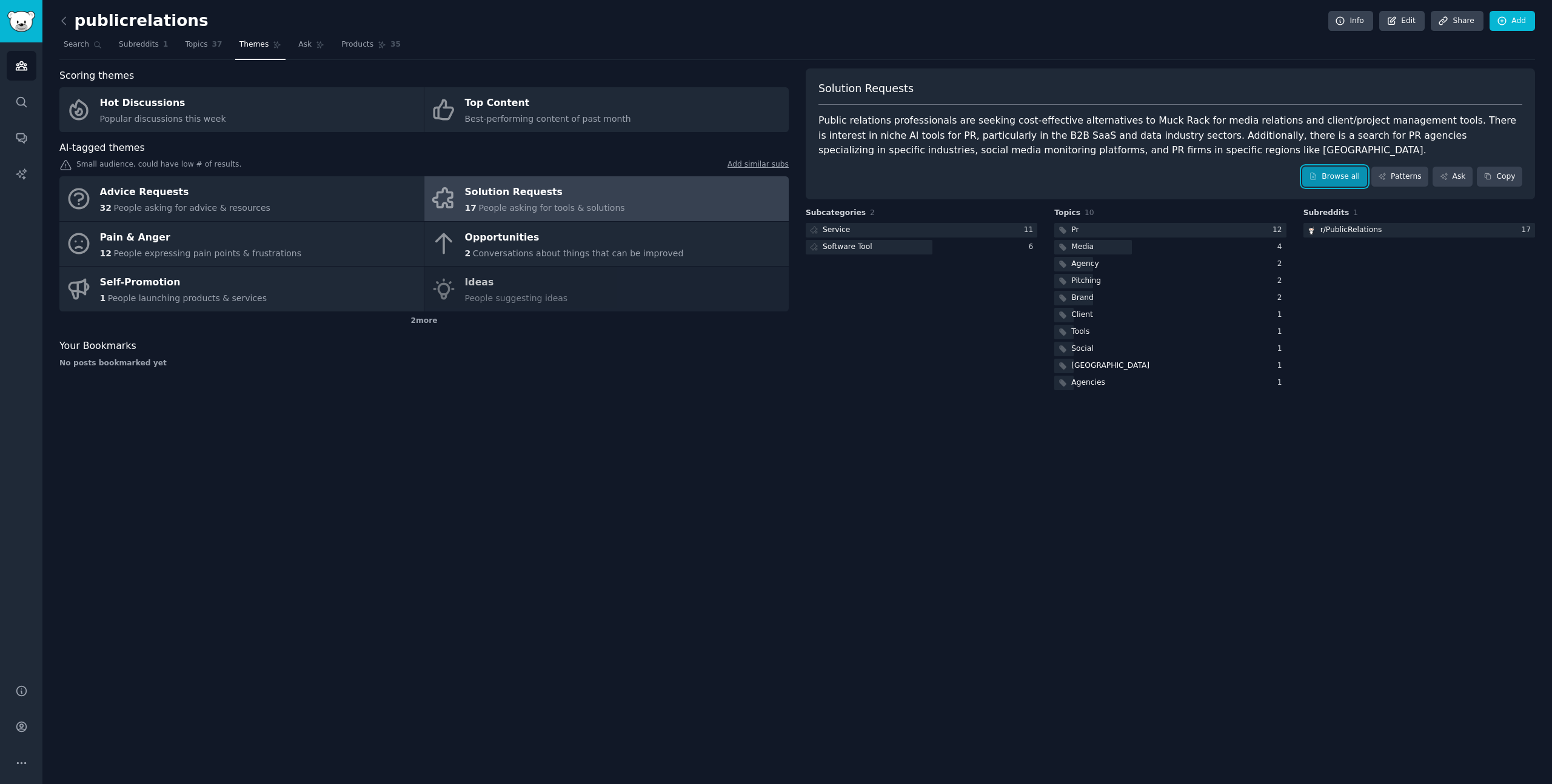
click at [1322, 175] on link "Browse all" at bounding box center [1334, 177] width 65 height 21
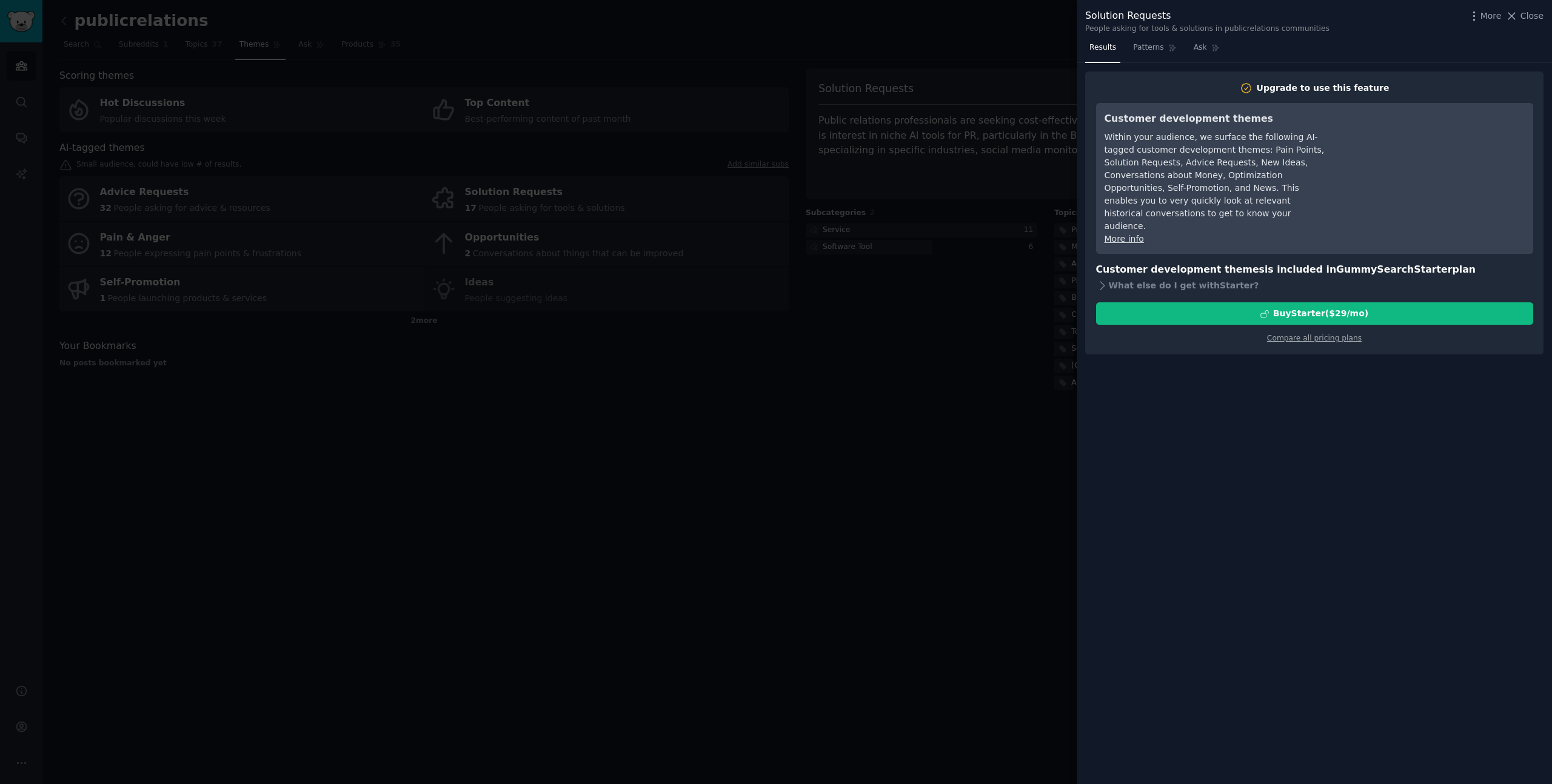
click at [1039, 228] on div at bounding box center [776, 392] width 1552 height 784
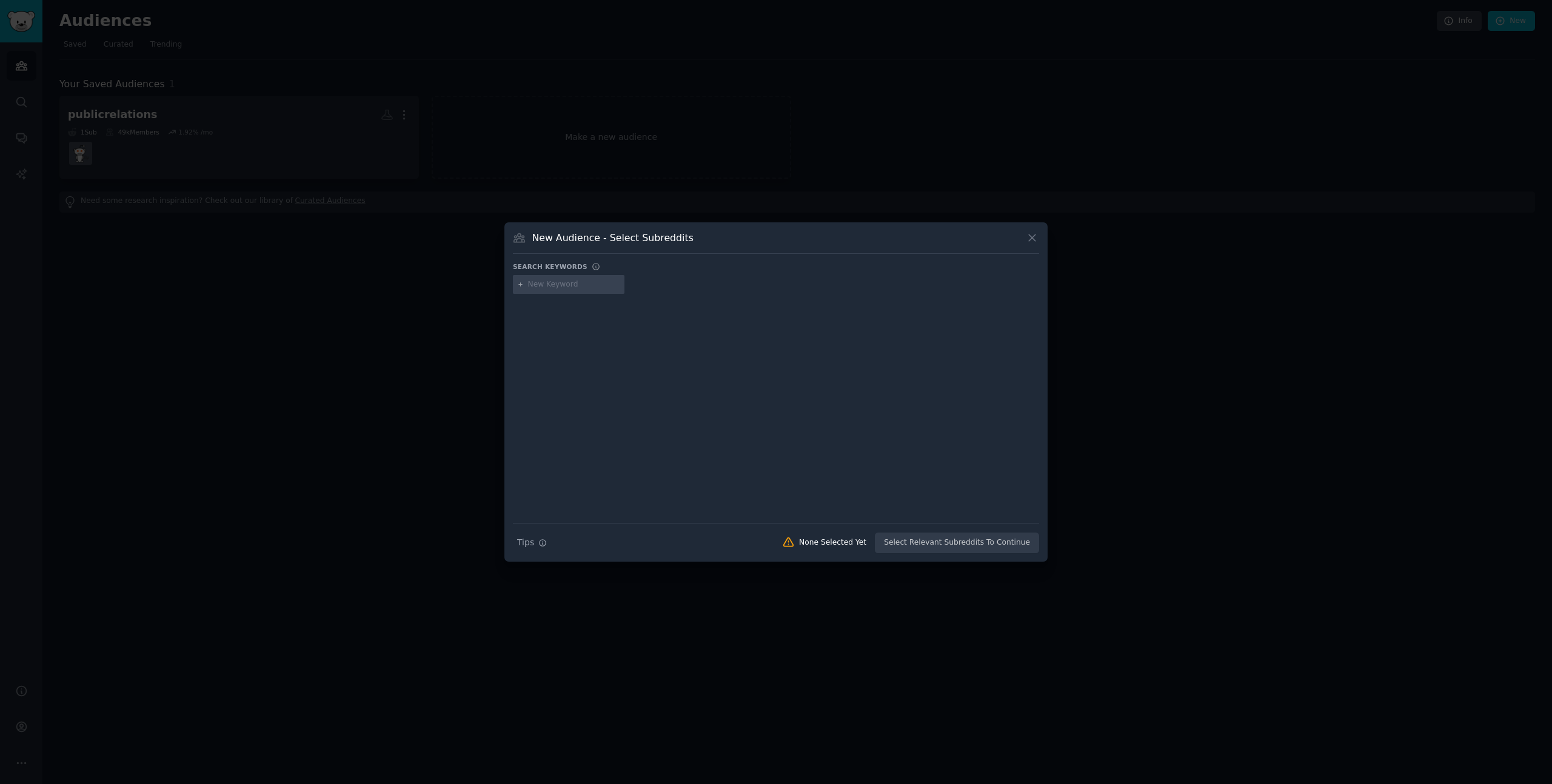
click at [219, 182] on div at bounding box center [776, 392] width 1552 height 784
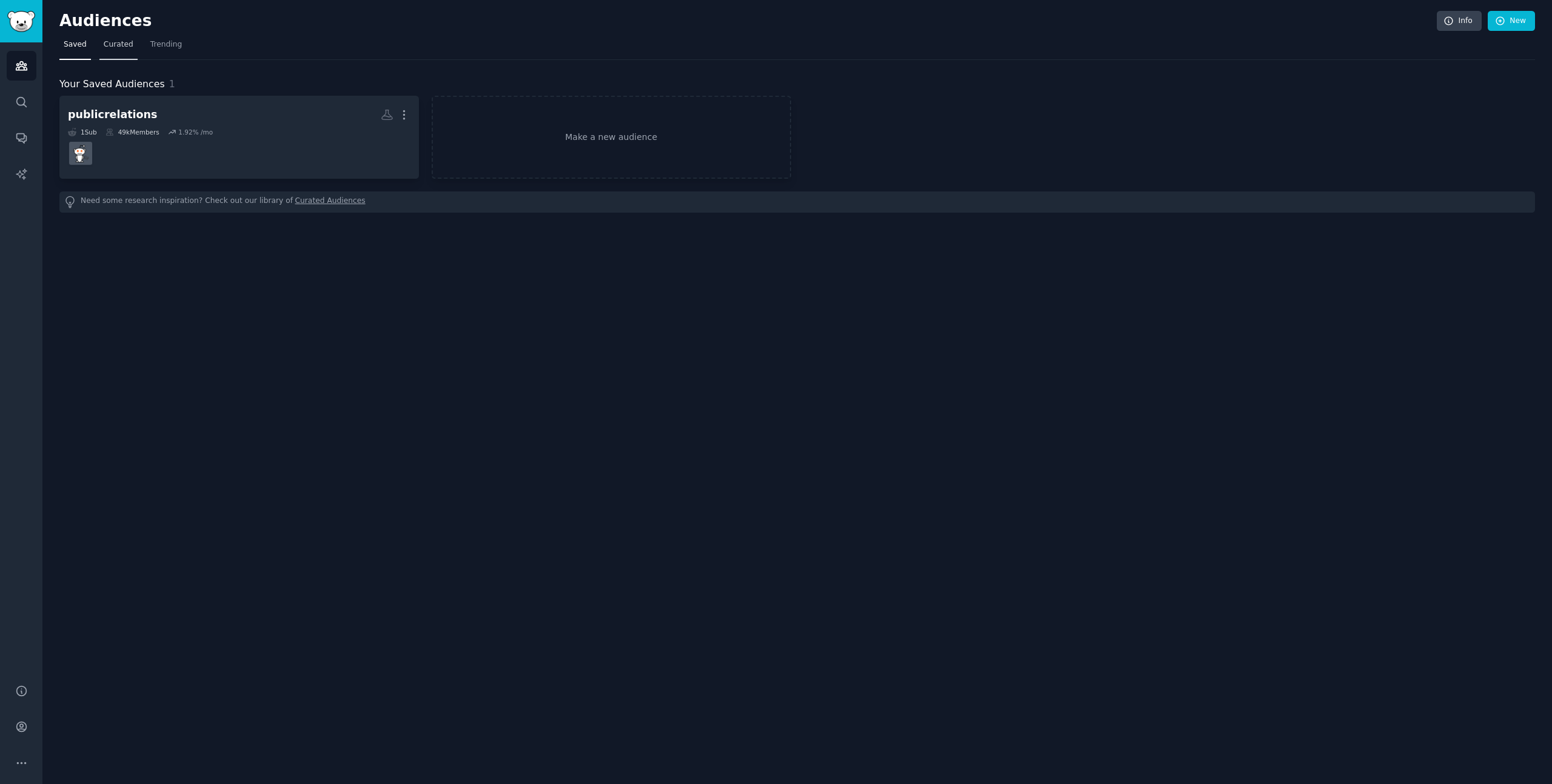
click at [120, 44] on span "Curated" at bounding box center [118, 44] width 29 height 11
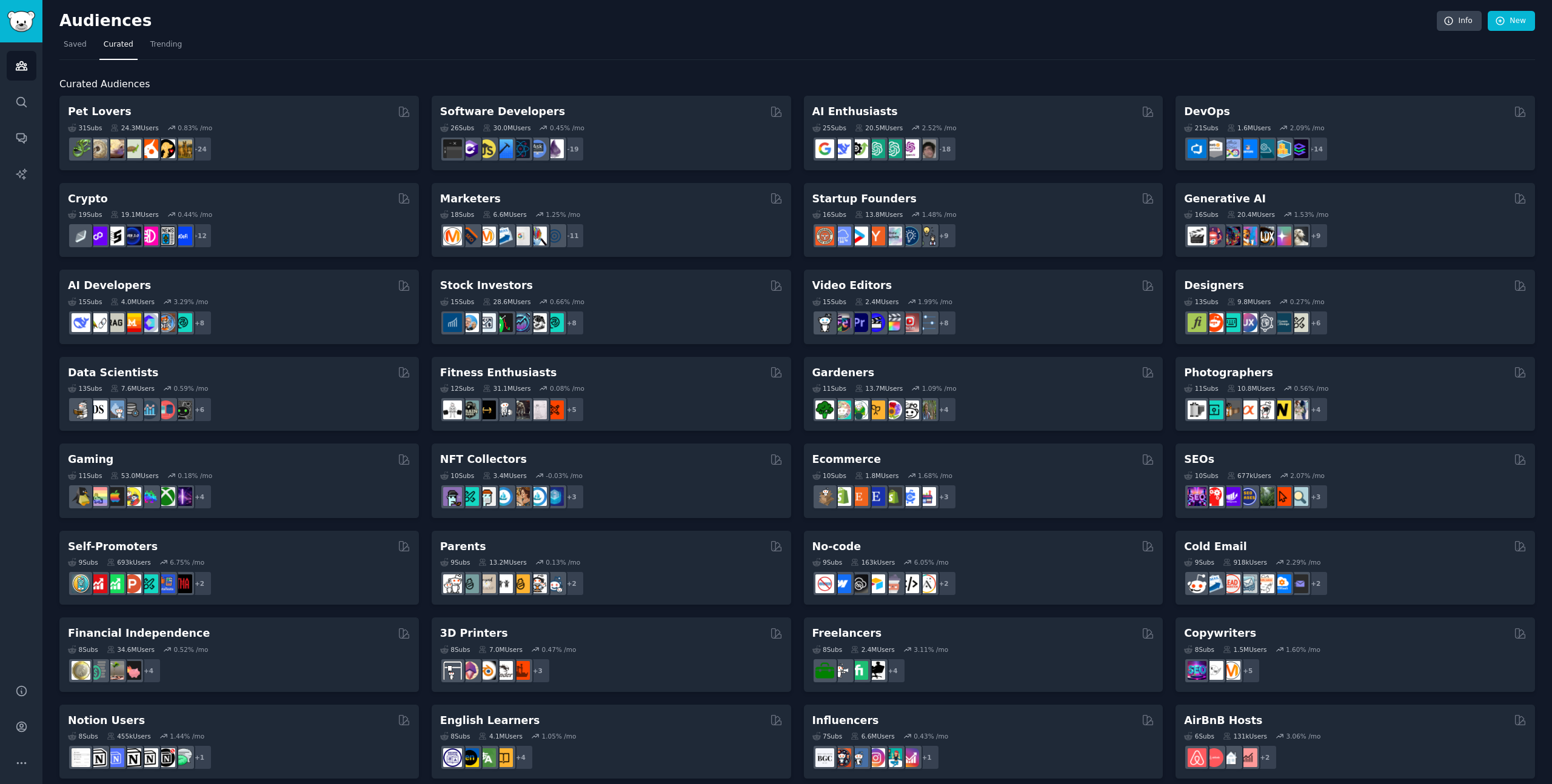
click at [443, 46] on nav "Saved Curated Trending" at bounding box center [797, 48] width 1475 height 25
